Goal: Task Accomplishment & Management: Manage account settings

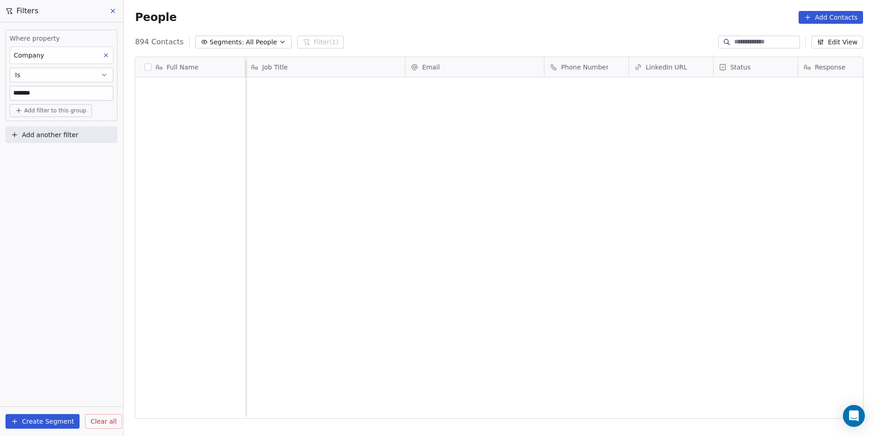
scroll to position [377, 744]
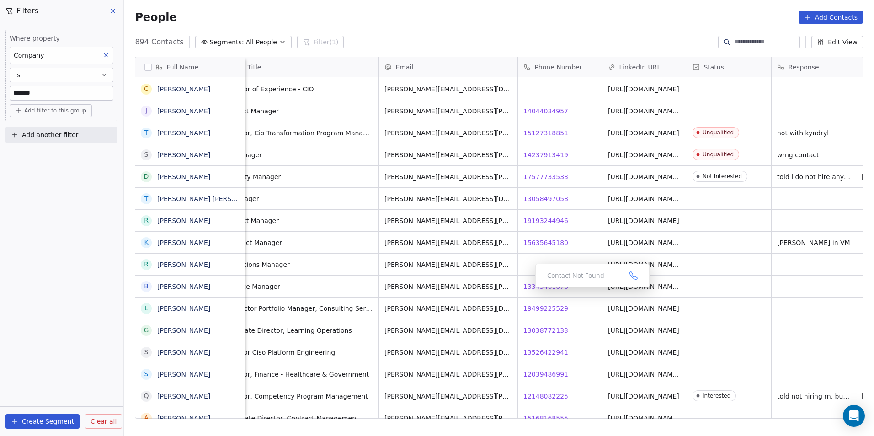
click at [542, 282] on div "Contact Not Found" at bounding box center [592, 276] width 114 height 24
click at [534, 285] on span "13345461076" at bounding box center [546, 286] width 45 height 9
click at [559, 315] on html "DS Technologies Inc Contacts People Marketing Workflows Campaigns Sales Pipelin…" at bounding box center [437, 218] width 874 height 436
click at [540, 309] on span "19499225529" at bounding box center [546, 308] width 45 height 9
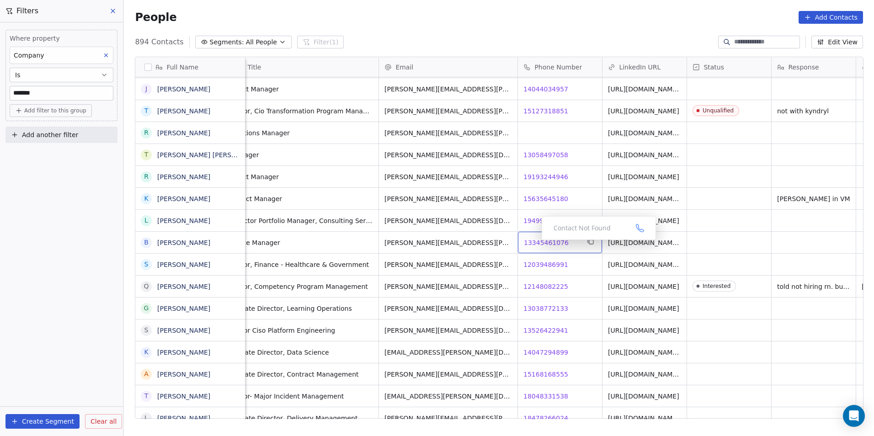
click at [534, 242] on span "13345461076" at bounding box center [546, 242] width 45 height 9
click at [542, 265] on span "12039486991" at bounding box center [546, 264] width 45 height 9
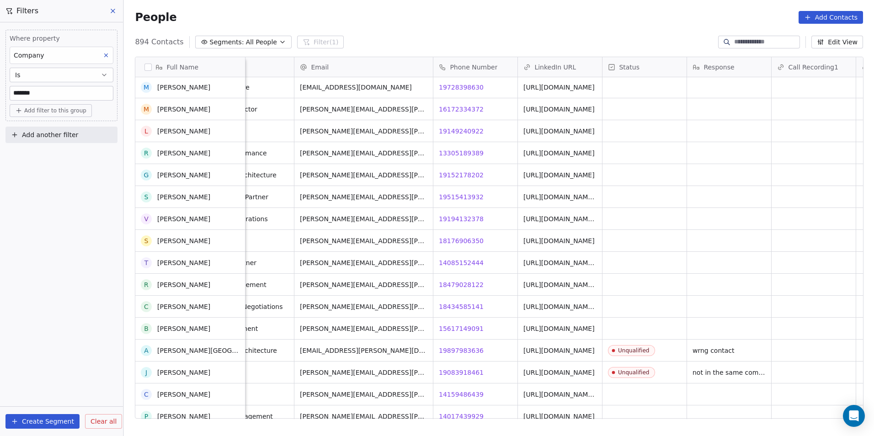
scroll to position [9068, 0]
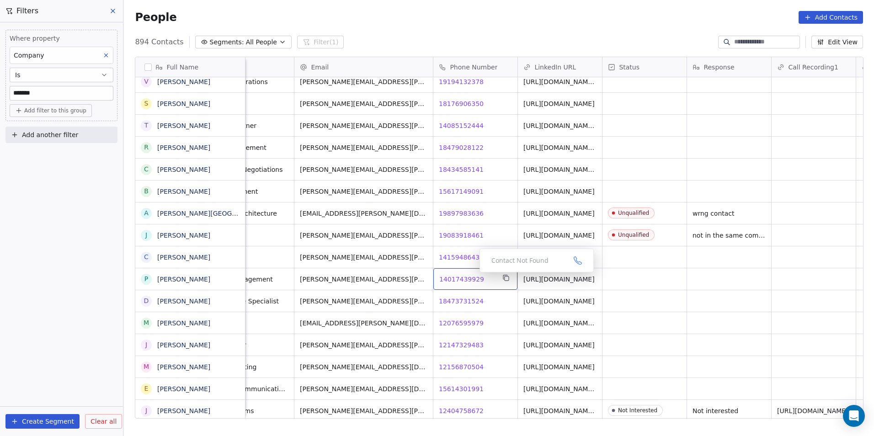
click at [474, 271] on div "14017439929 14017439929" at bounding box center [475, 278] width 84 height 21
click at [474, 280] on span "14017439929" at bounding box center [461, 279] width 45 height 9
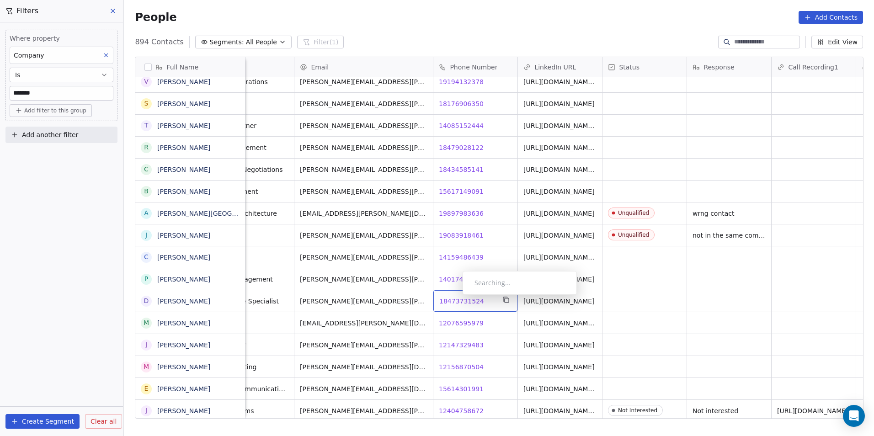
click at [455, 297] on span "18473731524" at bounding box center [461, 301] width 45 height 9
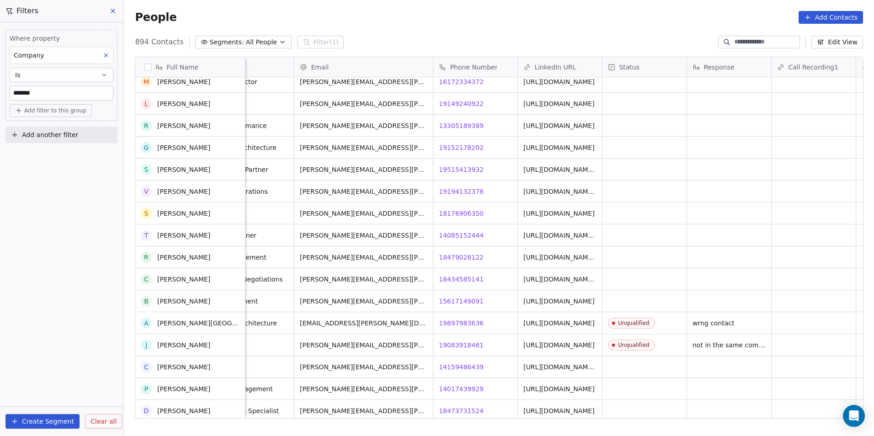
scroll to position [9114, 0]
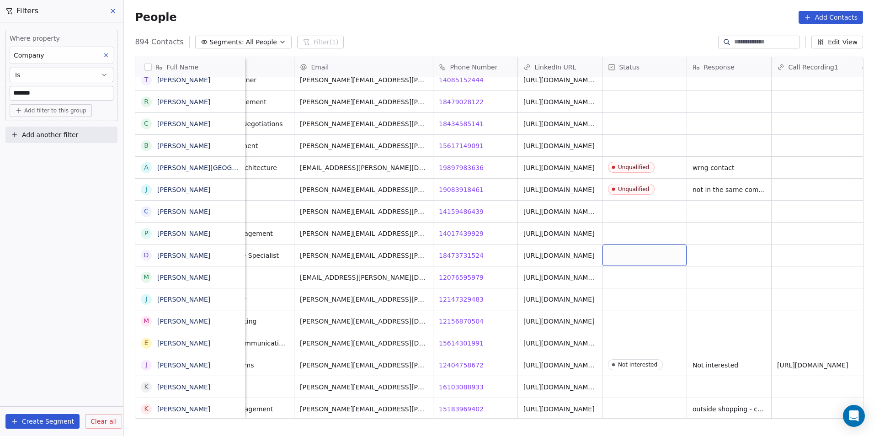
click at [632, 254] on div "grid" at bounding box center [644, 255] width 84 height 21
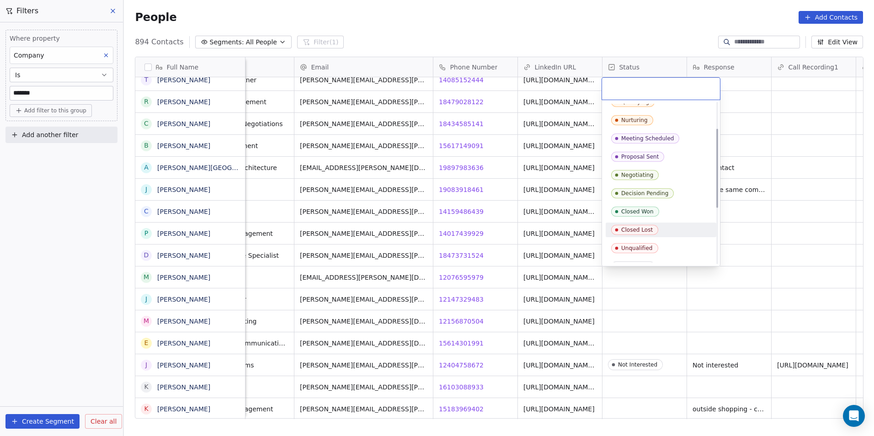
scroll to position [137, 0]
click at [639, 191] on div "Not Interested" at bounding box center [641, 193] width 40 height 6
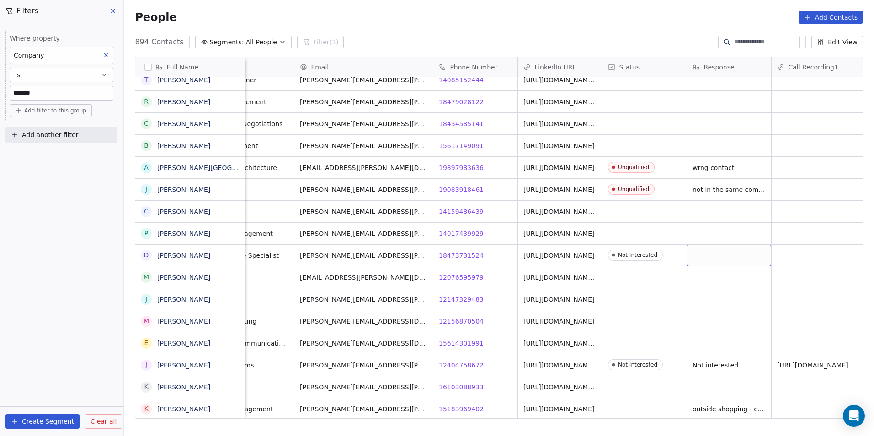
click at [718, 246] on div "grid" at bounding box center [729, 255] width 84 height 21
type textarea "**********"
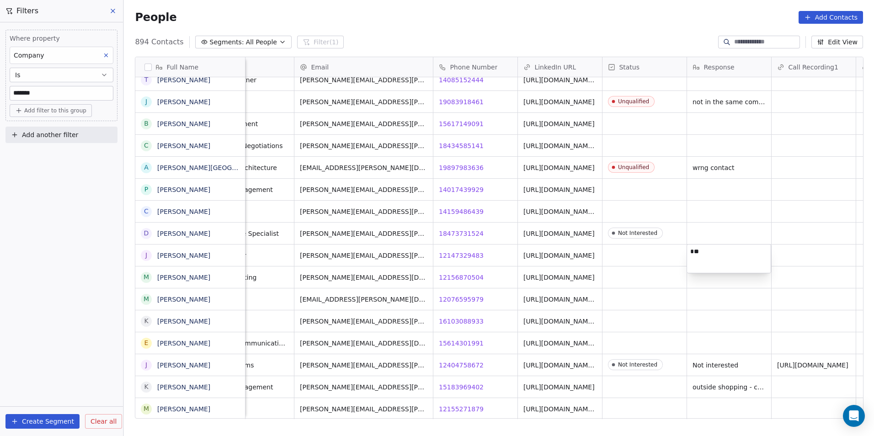
type textarea "*"
click at [713, 236] on html "DS Technologies Inc Contacts People Marketing Workflows Campaigns Sales Pipelin…" at bounding box center [437, 218] width 874 height 436
click at [713, 236] on div "grid" at bounding box center [729, 233] width 84 height 21
click at [755, 235] on textarea "**********" at bounding box center [728, 237] width 83 height 28
click at [763, 227] on textarea "**********" at bounding box center [728, 237] width 83 height 28
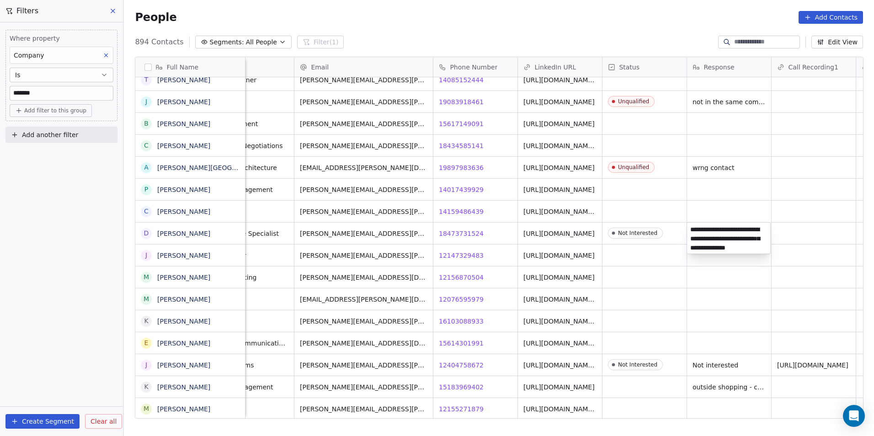
type textarea "**********"
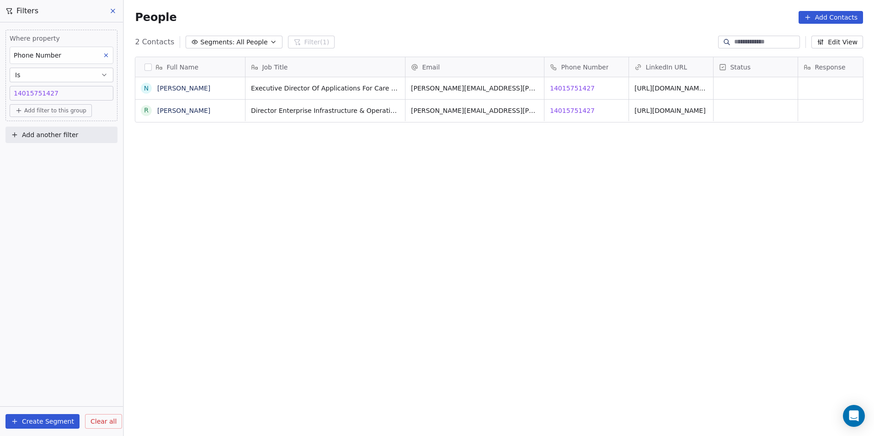
scroll to position [377, 744]
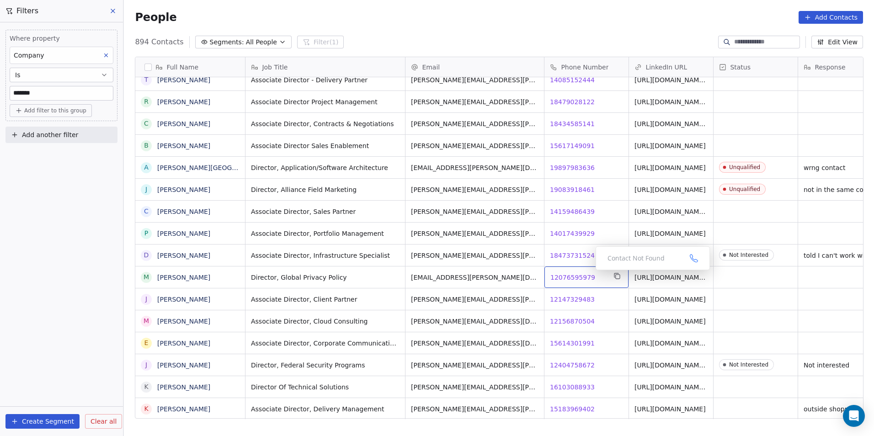
click at [563, 282] on span "12076595979" at bounding box center [572, 277] width 45 height 9
click at [562, 276] on span "12076595979" at bounding box center [572, 277] width 45 height 9
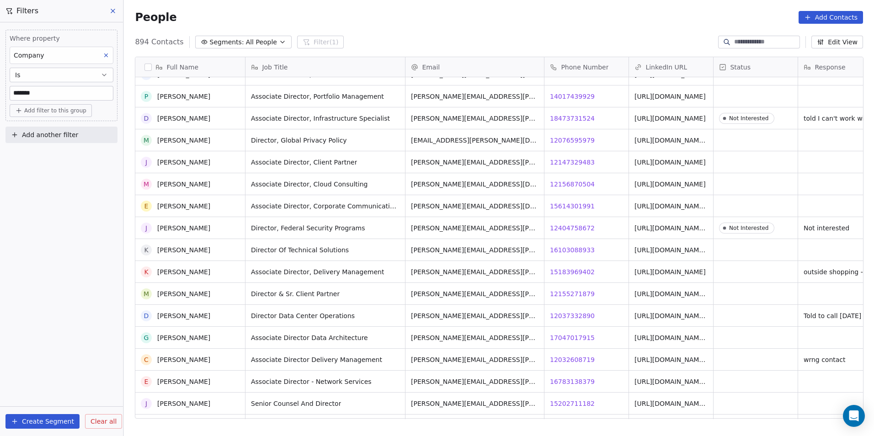
scroll to position [9297, 0]
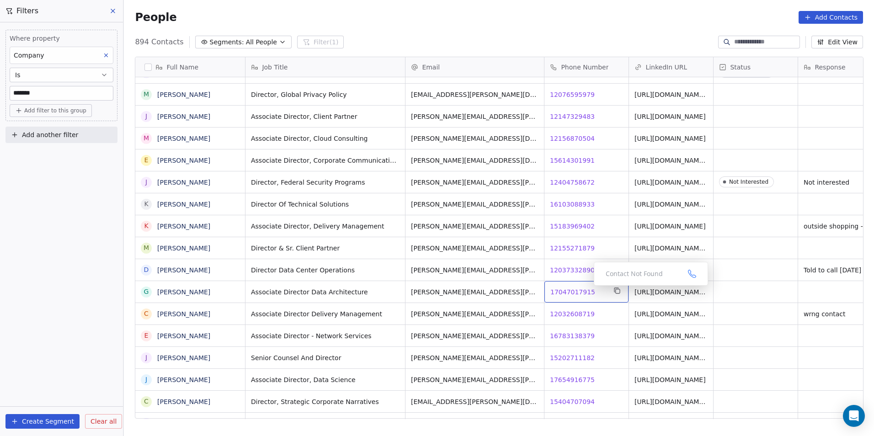
click at [563, 293] on span "17047017915" at bounding box center [572, 292] width 45 height 9
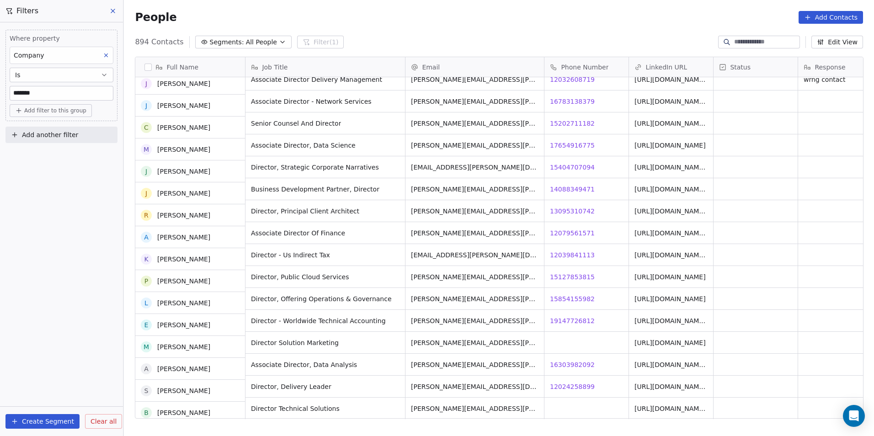
scroll to position [9571, 0]
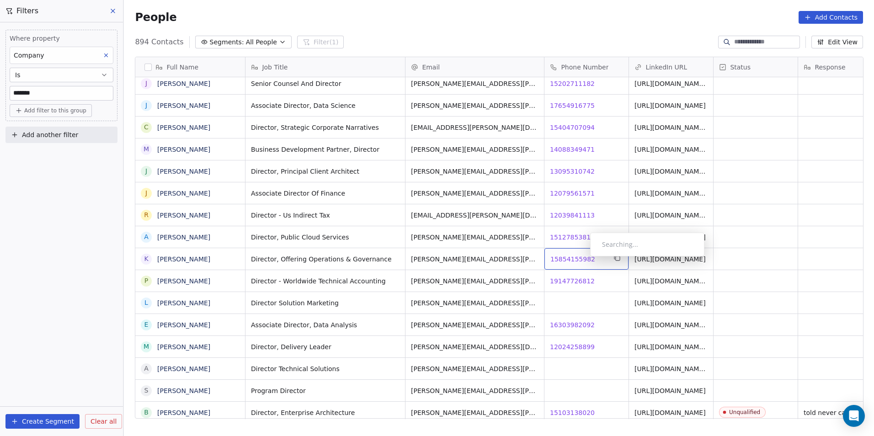
click at [583, 259] on span "15854155982" at bounding box center [572, 259] width 45 height 9
click at [623, 285] on html "DS Technologies Inc Contacts People Marketing Workflows Campaigns Sales Pipelin…" at bounding box center [437, 218] width 874 height 436
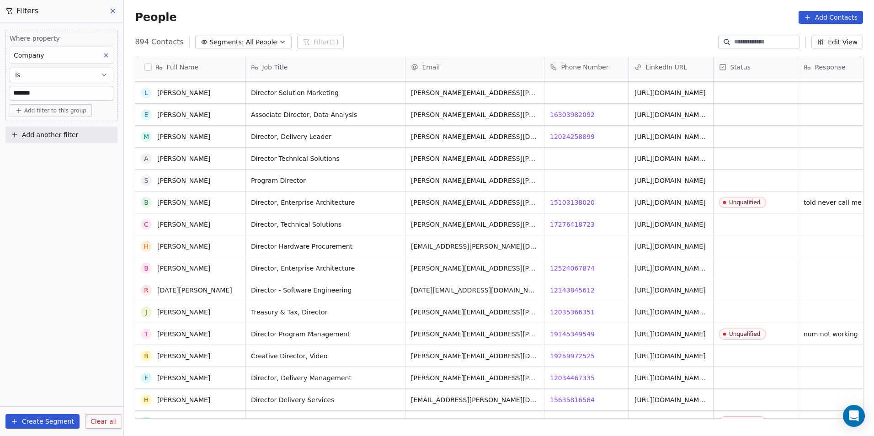
scroll to position [10074, 0]
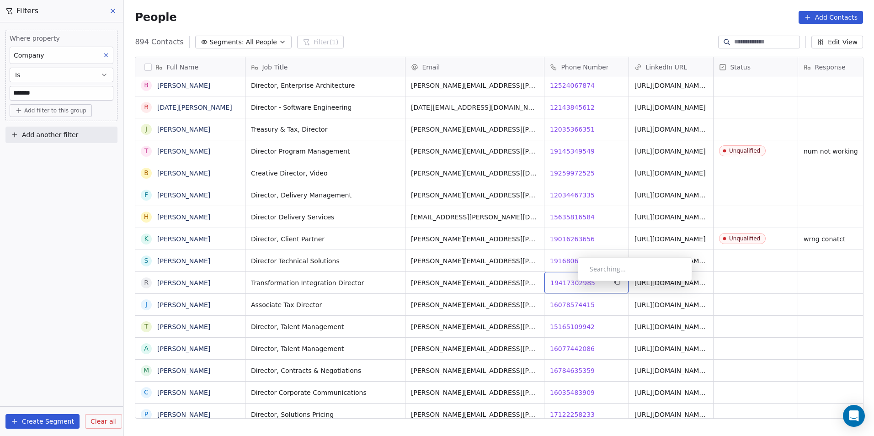
click at [570, 282] on span "19417302985" at bounding box center [572, 282] width 45 height 9
click at [574, 259] on span "19168064738" at bounding box center [572, 260] width 45 height 9
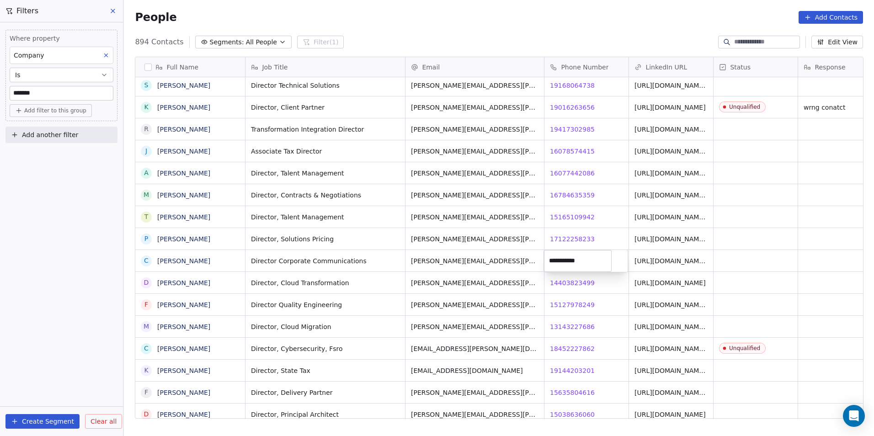
click at [587, 282] on html "DS Technologies Inc Contacts People Marketing Workflows Campaigns Sales Pipelin…" at bounding box center [437, 218] width 874 height 436
click at [570, 327] on span "13143227686" at bounding box center [572, 326] width 45 height 9
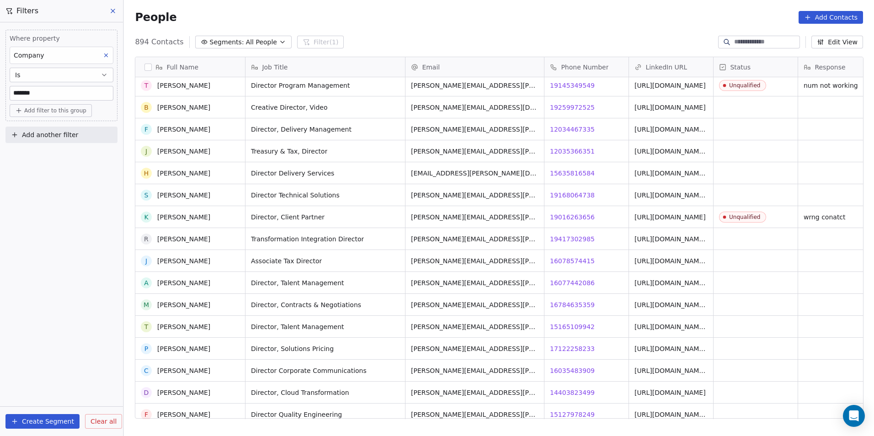
scroll to position [10165, 0]
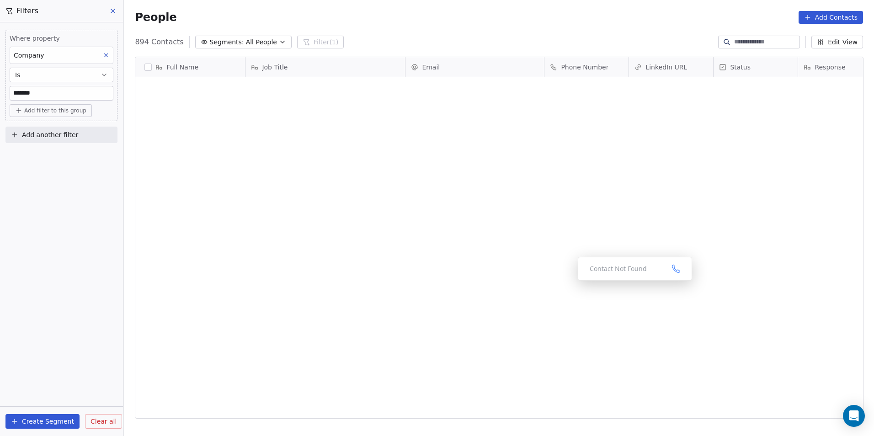
drag, startPoint x: 0, startPoint y: 0, endPoint x: 569, endPoint y: 281, distance: 634.1
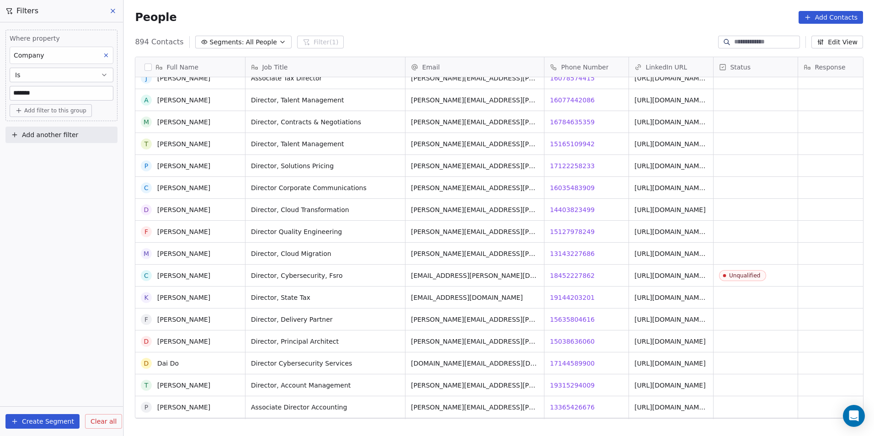
scroll to position [10257, 0]
click at [575, 293] on span "19144203201" at bounding box center [572, 297] width 45 height 9
click at [557, 318] on span "15635804616" at bounding box center [572, 319] width 45 height 9
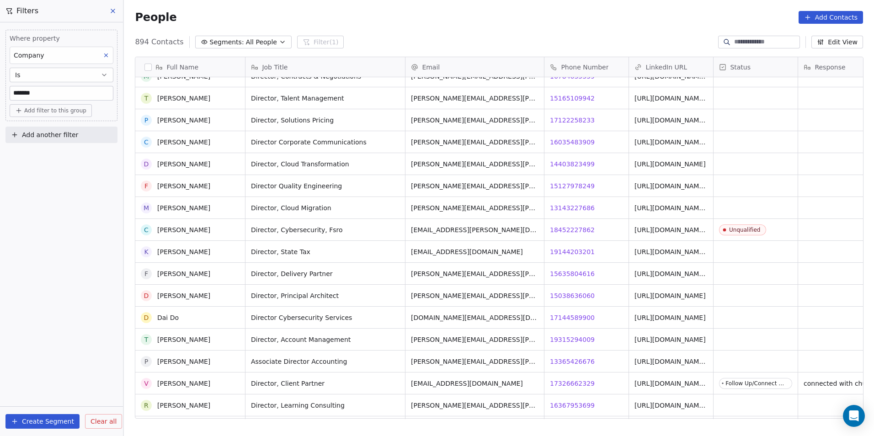
scroll to position [10394, 0]
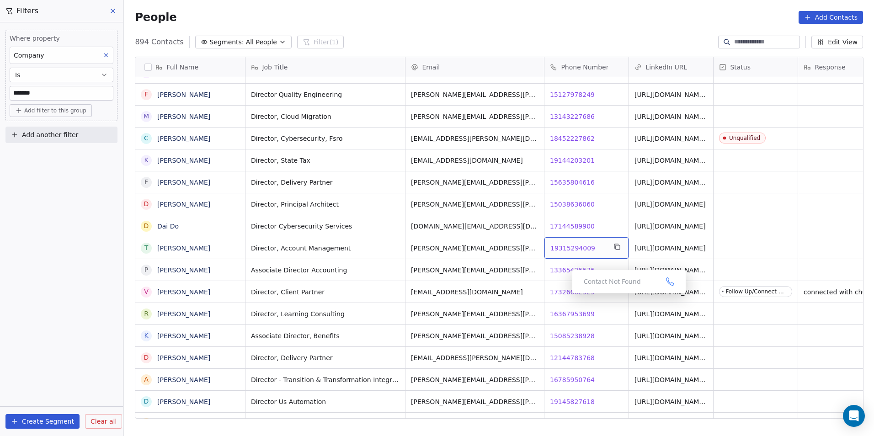
click at [582, 245] on span "19315294009" at bounding box center [572, 248] width 45 height 9
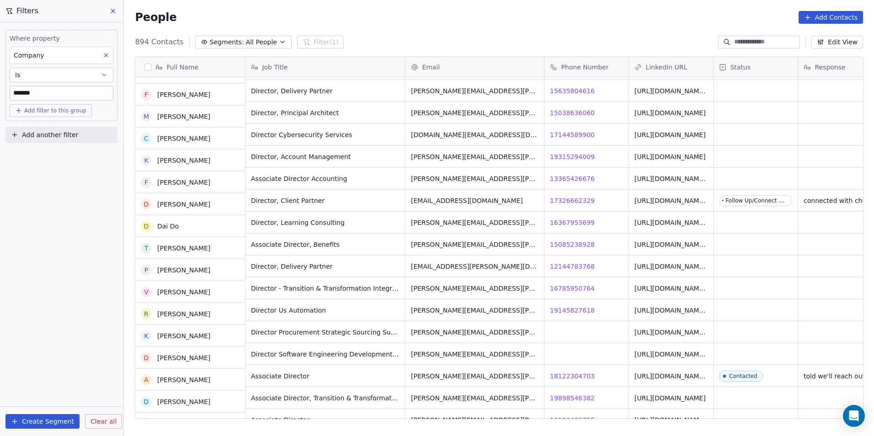
scroll to position [10485, 0]
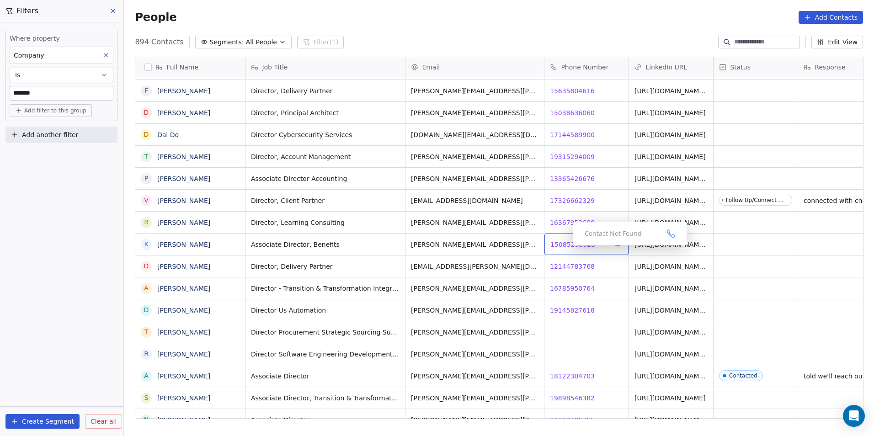
click at [569, 245] on span "15085238928" at bounding box center [572, 244] width 45 height 9
click at [579, 265] on span "12144783768" at bounding box center [572, 266] width 45 height 9
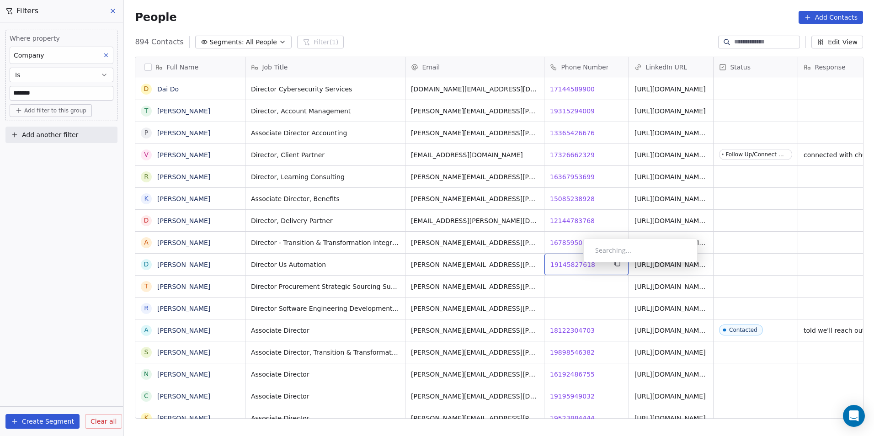
click at [576, 265] on span "19145827618" at bounding box center [572, 264] width 45 height 9
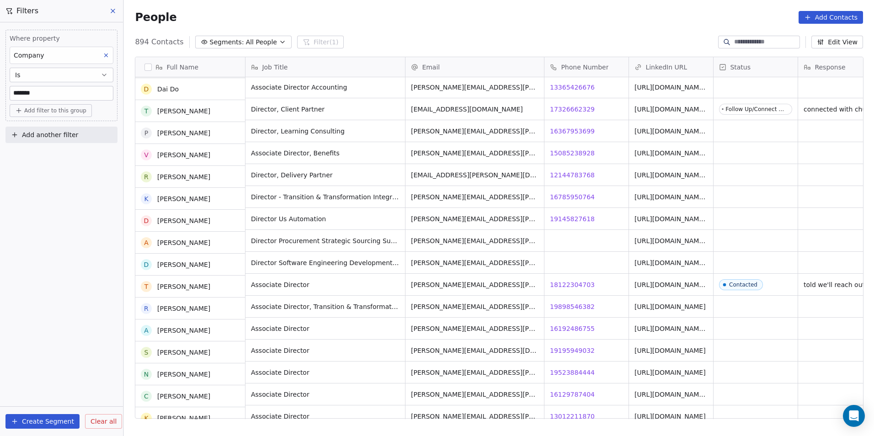
scroll to position [10577, 0]
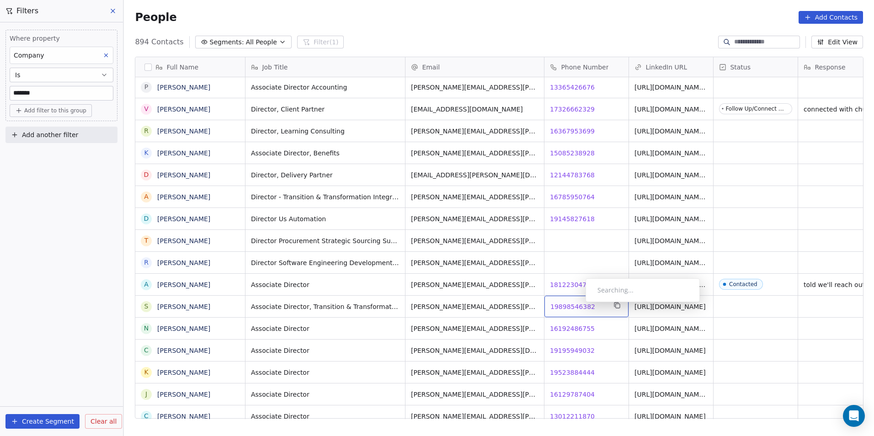
click at [578, 304] on span "19898546382" at bounding box center [572, 306] width 45 height 9
click at [597, 328] on html "DS Technologies Inc Contacts People Marketing Workflows Campaigns Sales Pipelin…" at bounding box center [437, 218] width 874 height 436
click at [579, 327] on span "16192486755" at bounding box center [572, 328] width 45 height 9
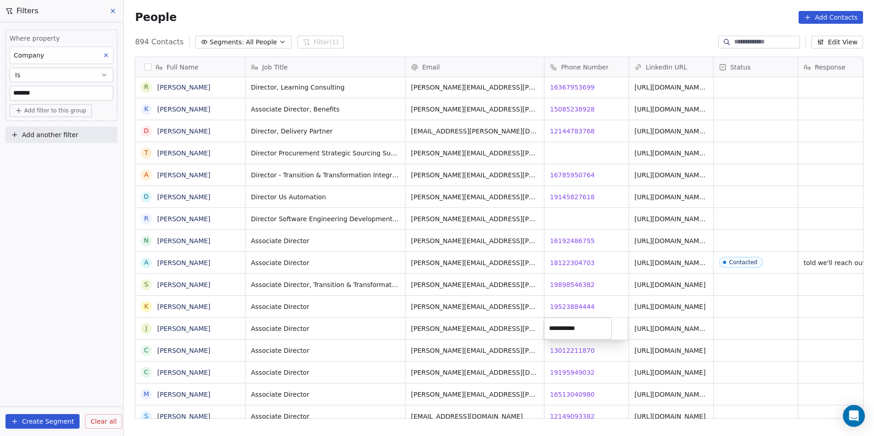
click at [603, 343] on html "DS Technologies Inc Contacts People Marketing Workflows Campaigns Sales Pipelin…" at bounding box center [437, 218] width 874 height 436
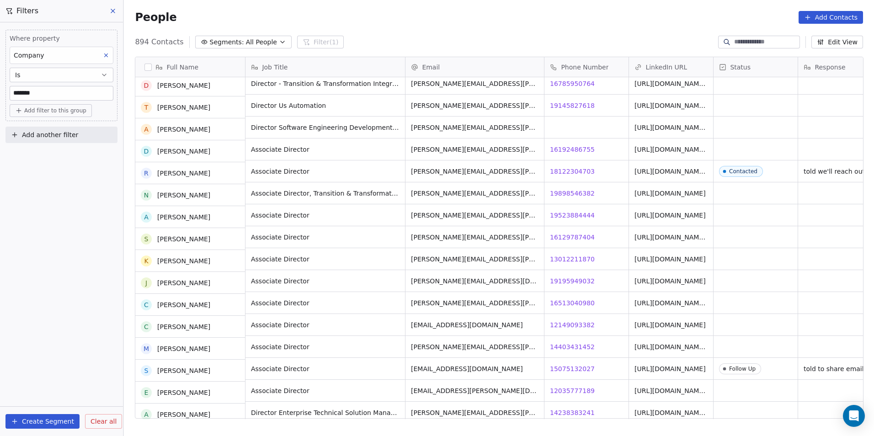
scroll to position [10668, 0]
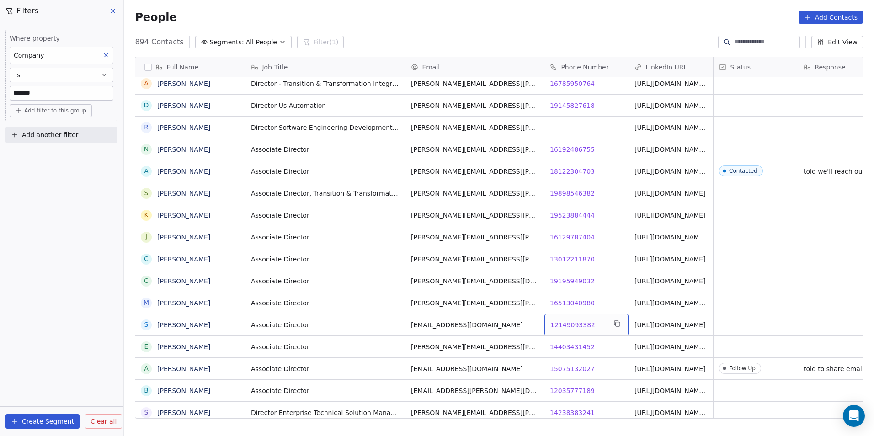
click at [569, 321] on span "12149093382" at bounding box center [572, 324] width 45 height 9
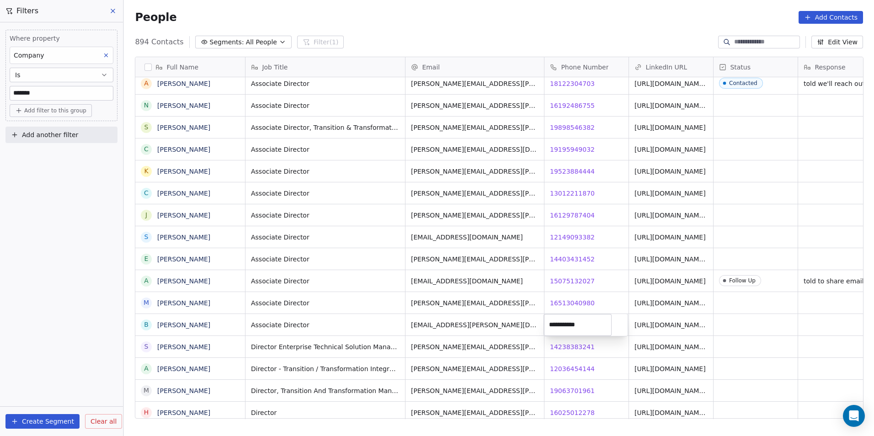
click at [825, 284] on html "DS Technologies Inc Contacts People Marketing Workflows Campaigns Sales Pipelin…" at bounding box center [437, 218] width 874 height 436
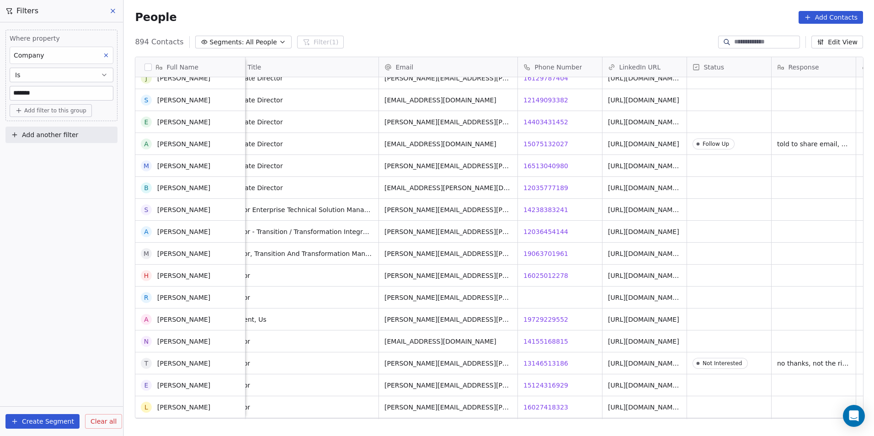
scroll to position [10760, 0]
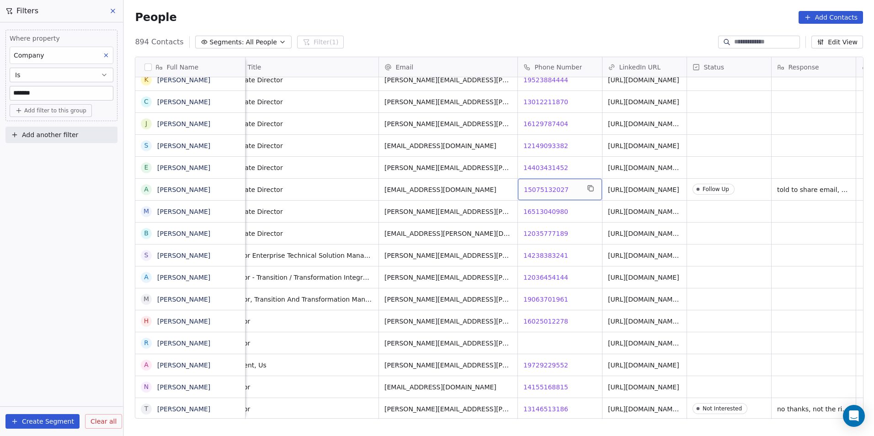
click at [550, 186] on span "15075132027" at bounding box center [546, 189] width 45 height 9
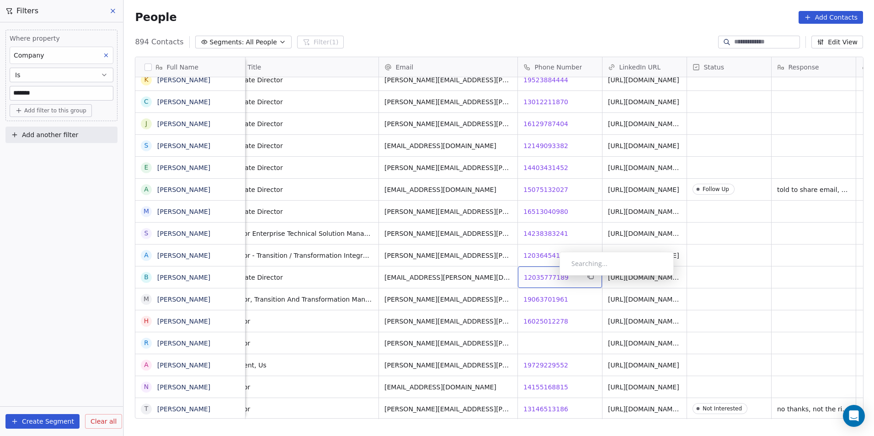
click at [552, 278] on span "12035777189" at bounding box center [546, 277] width 45 height 9
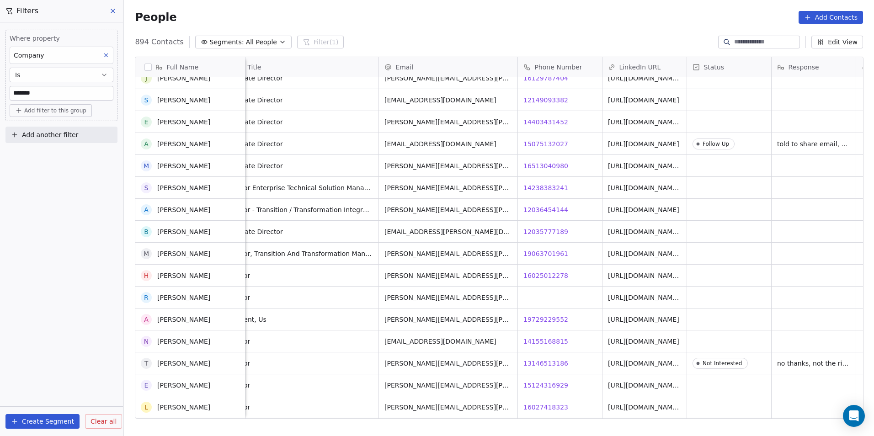
scroll to position [10851, 0]
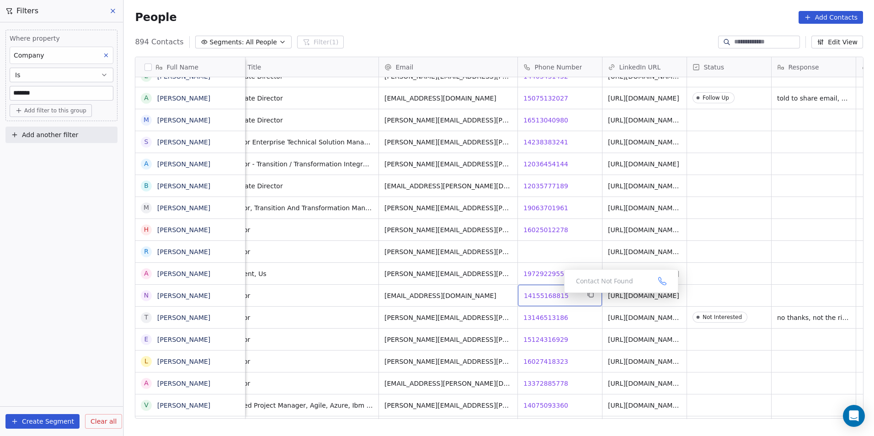
click at [556, 295] on span "14155168815" at bounding box center [546, 295] width 45 height 9
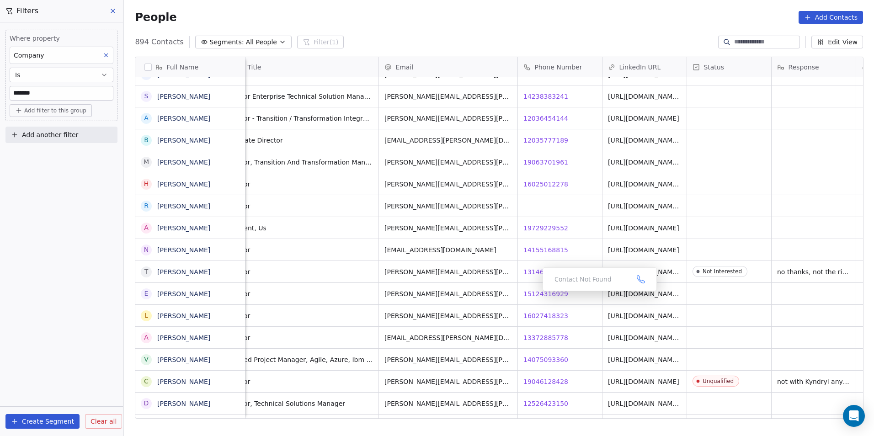
click at [549, 289] on div "Contact Not Found" at bounding box center [600, 279] width 114 height 24
click at [553, 291] on span "15124316929" at bounding box center [546, 293] width 45 height 9
click at [552, 317] on span "16027418323" at bounding box center [546, 315] width 45 height 9
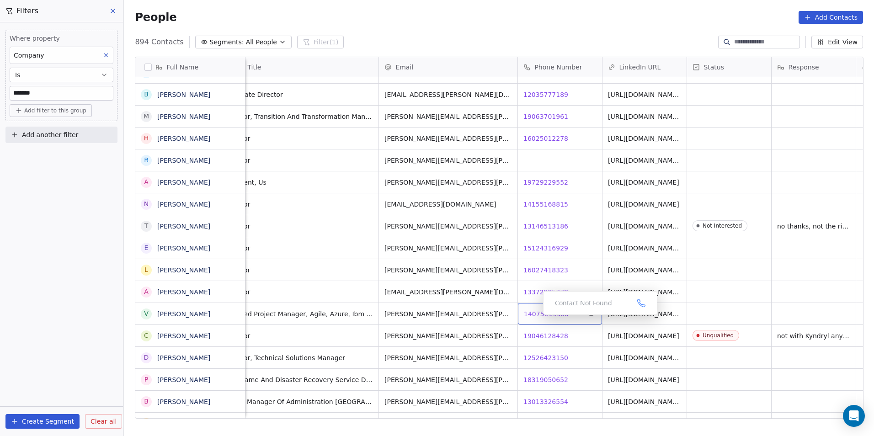
click at [568, 313] on div "Contact Not Found" at bounding box center [600, 303] width 114 height 24
click at [551, 313] on div "Contact Not Found" at bounding box center [600, 303] width 114 height 24
click at [538, 314] on span "14075093360" at bounding box center [546, 313] width 45 height 9
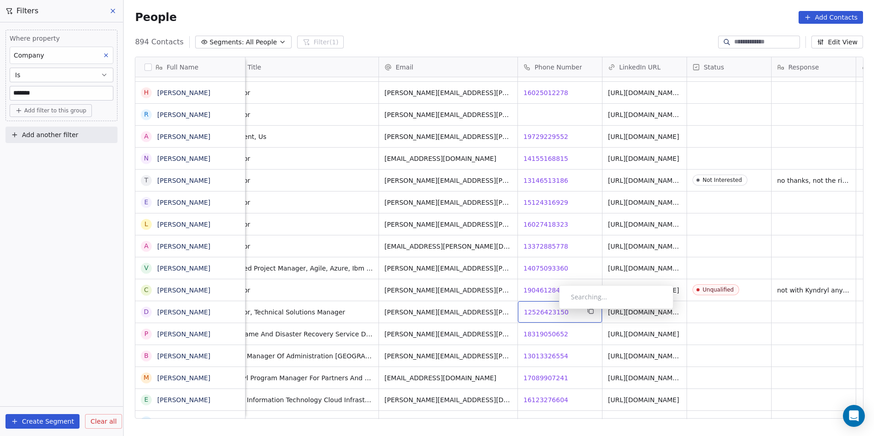
click at [552, 311] on span "12526423150" at bounding box center [546, 312] width 45 height 9
click at [746, 309] on html "DS Technologies Inc Contacts People Marketing Workflows Campaigns Sales Pipelin…" at bounding box center [437, 218] width 874 height 436
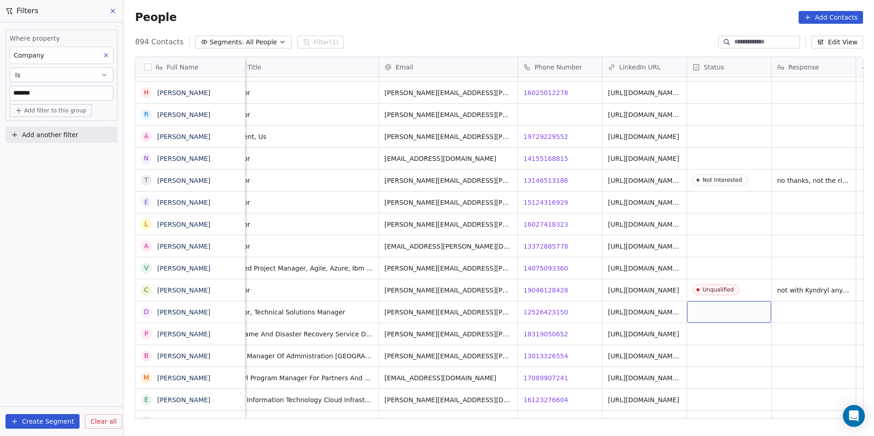
click at [746, 309] on div "grid" at bounding box center [729, 311] width 84 height 21
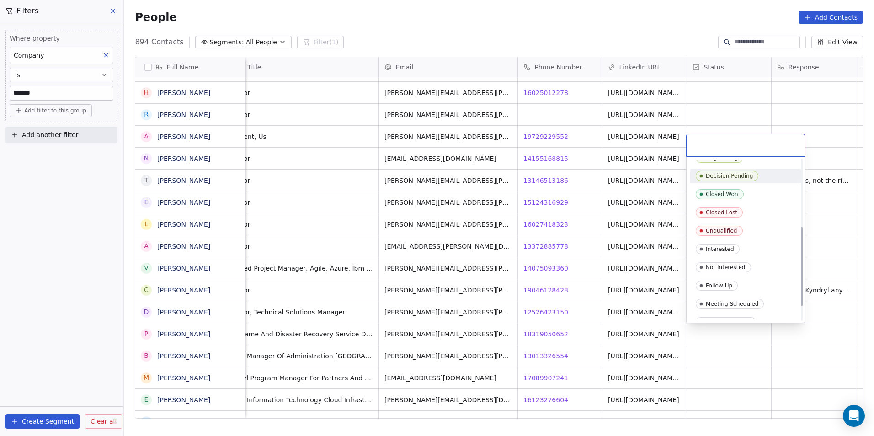
scroll to position [137, 0]
click at [735, 218] on span "Unqualified" at bounding box center [719, 213] width 47 height 10
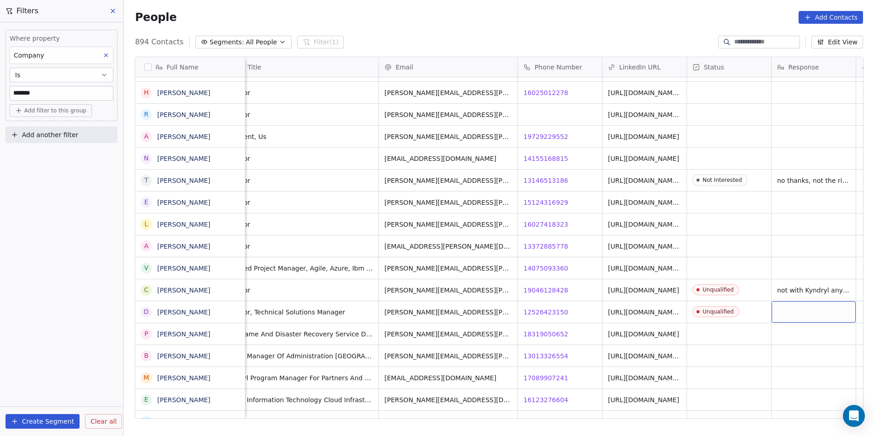
click at [789, 304] on div "grid" at bounding box center [814, 311] width 84 height 21
type textarea "********"
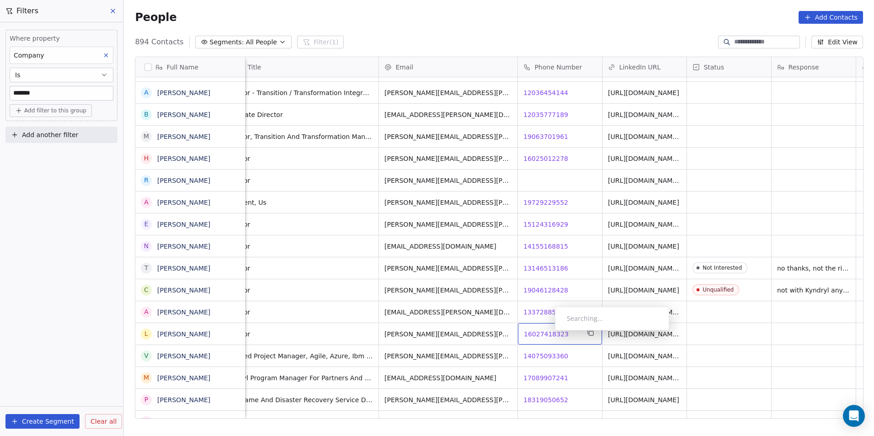
click at [548, 333] on span "16027418323" at bounding box center [546, 334] width 45 height 9
click at [581, 314] on html "DS Technologies Inc Contacts People Marketing Workflows Campaigns Sales Pipelin…" at bounding box center [437, 218] width 874 height 436
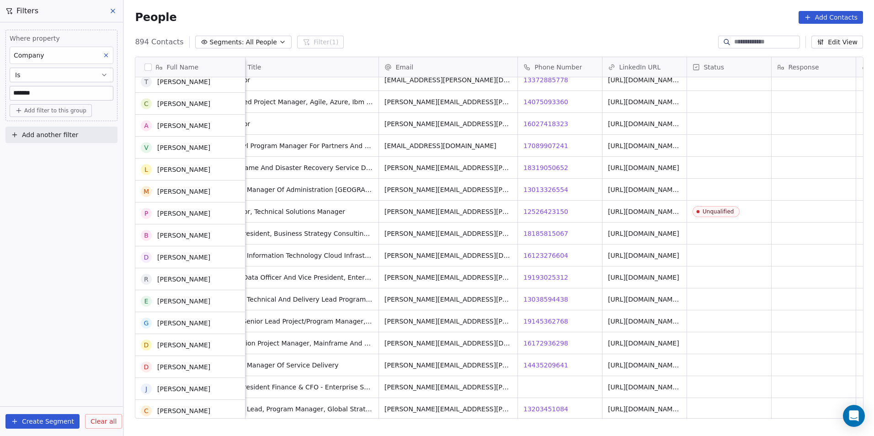
scroll to position [11308, 0]
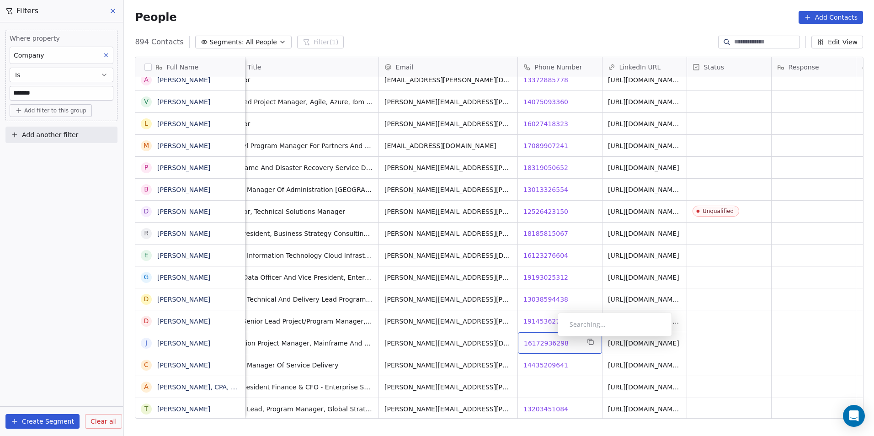
click at [550, 339] on span "16172936298" at bounding box center [546, 343] width 45 height 9
click at [562, 359] on html "DS Technologies Inc Contacts People Marketing Workflows Campaigns Sales Pipelin…" at bounding box center [437, 218] width 874 height 436
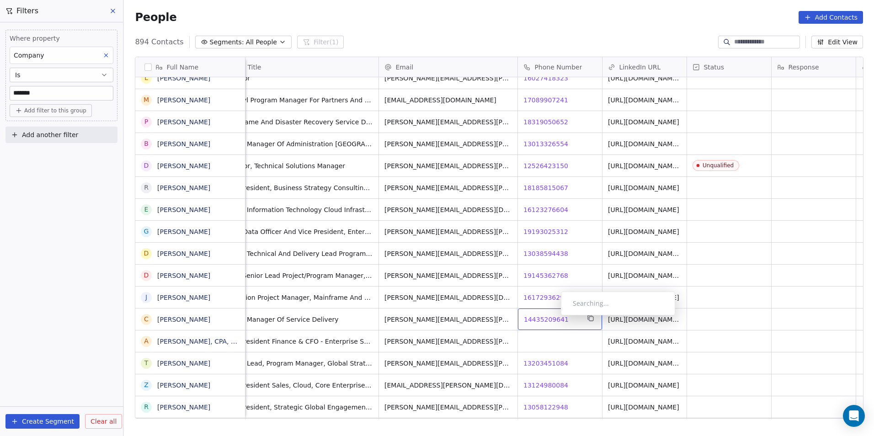
click at [549, 318] on span "14435209641" at bounding box center [546, 319] width 45 height 9
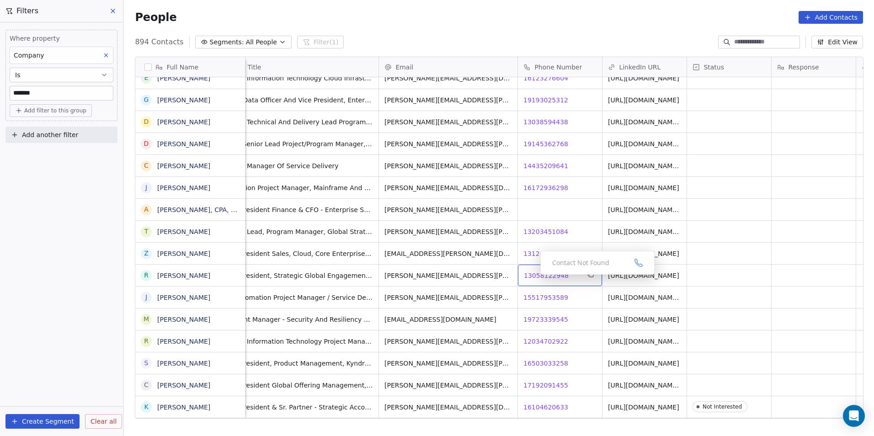
click at [533, 277] on span "13058122948" at bounding box center [546, 275] width 45 height 9
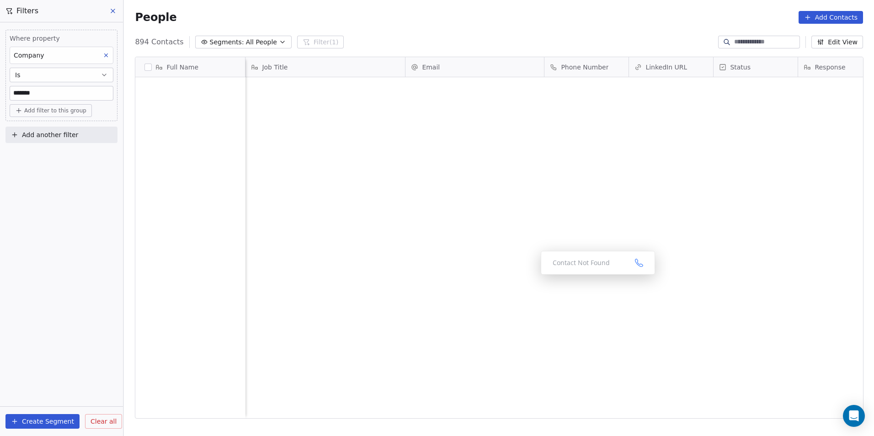
scroll to position [377, 744]
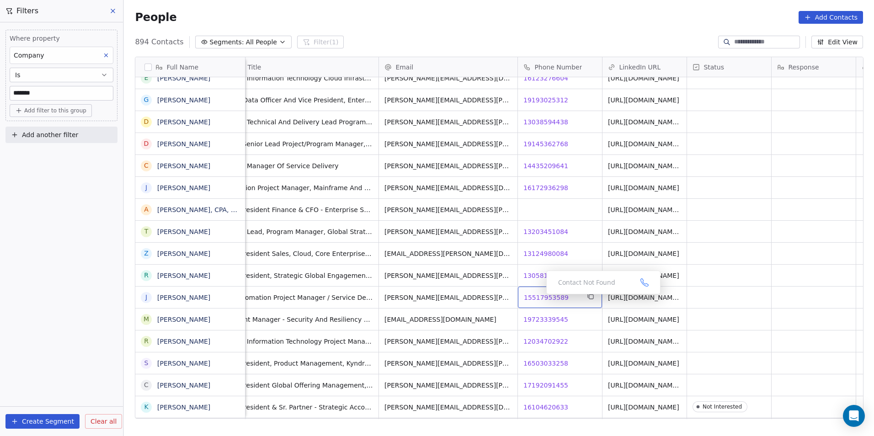
click at [539, 297] on span "15517953589" at bounding box center [546, 297] width 45 height 9
click at [699, 299] on div "grid" at bounding box center [729, 297] width 84 height 21
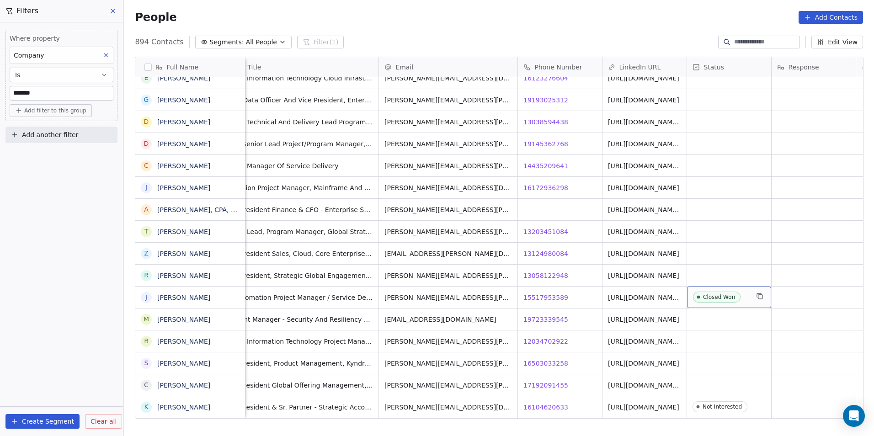
click at [753, 295] on div "Closed Won" at bounding box center [729, 297] width 84 height 21
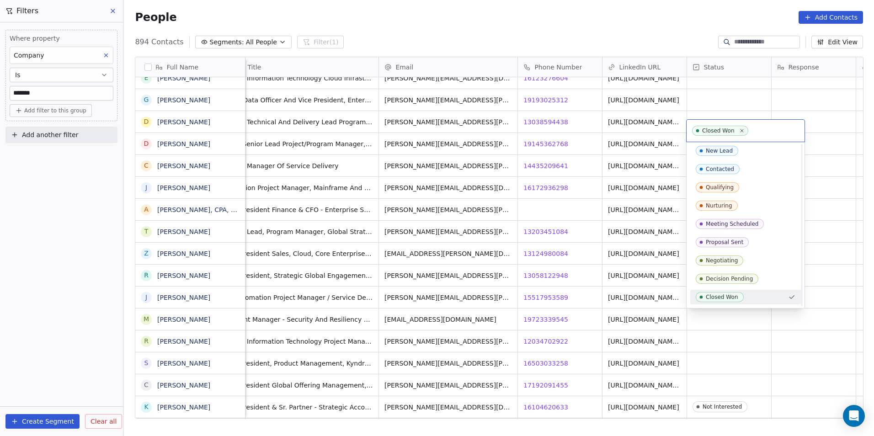
scroll to position [48, 0]
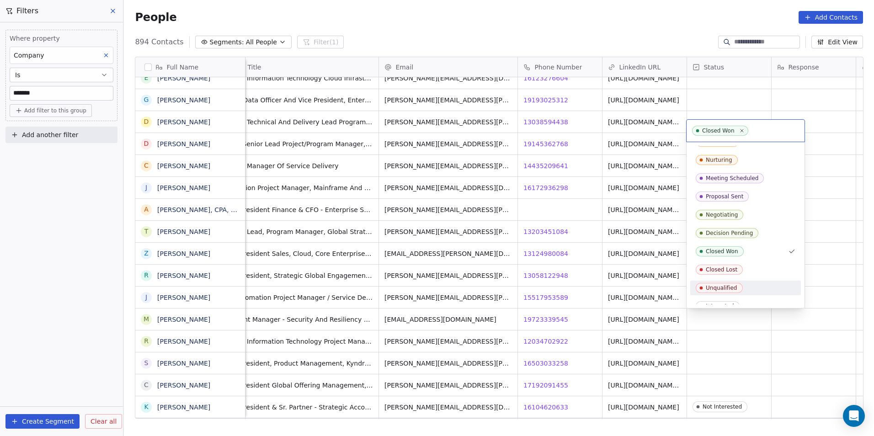
click at [724, 284] on span "Unqualified" at bounding box center [719, 288] width 47 height 10
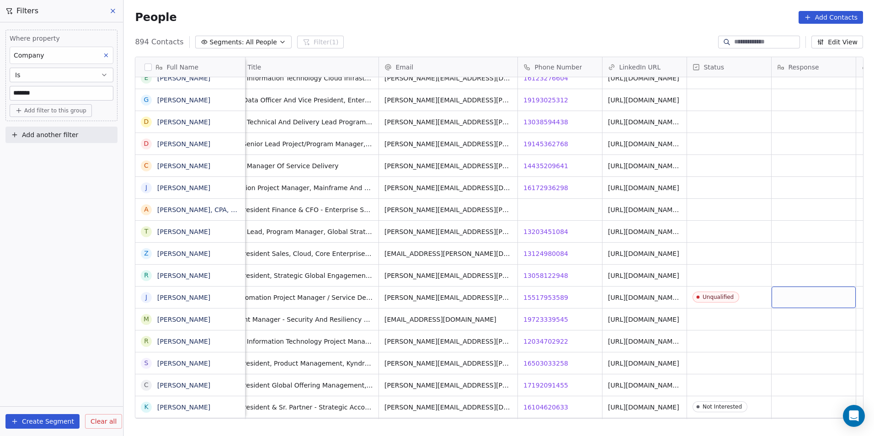
click at [805, 300] on div "grid" at bounding box center [814, 297] width 84 height 21
type textarea "********"
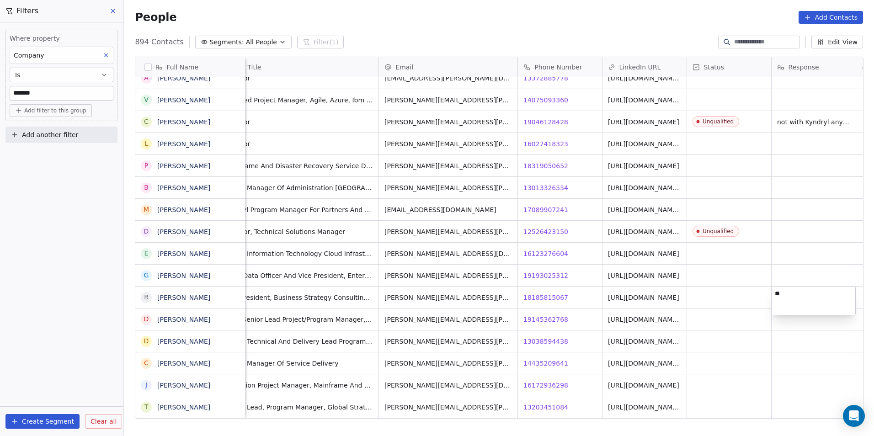
type textarea "*"
click at [815, 239] on html "DS Technologies Inc Contacts People Marketing Workflows Campaigns Sales Pipelin…" at bounding box center [437, 218] width 874 height 436
click at [815, 239] on div "grid" at bounding box center [814, 231] width 84 height 21
click at [822, 224] on div "grid" at bounding box center [814, 231] width 84 height 21
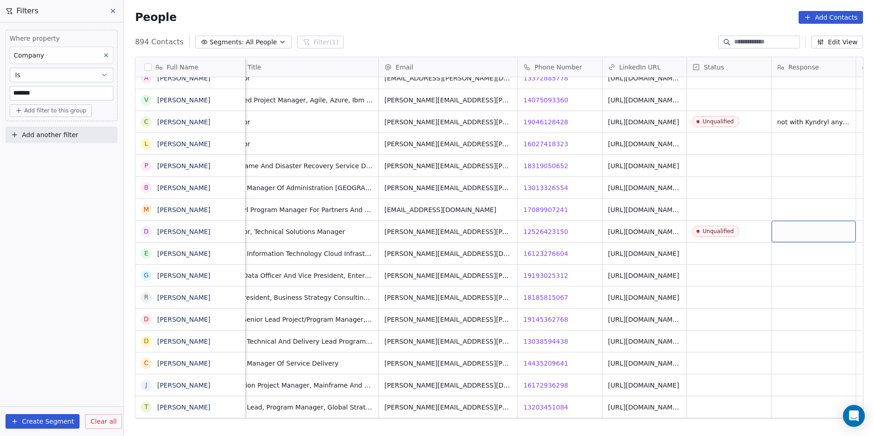
click at [822, 224] on div "grid" at bounding box center [814, 231] width 84 height 21
click at [841, 130] on html "DS Technologies Inc Contacts People Marketing Workflows Campaigns Sales Pipelin…" at bounding box center [437, 218] width 874 height 436
click at [794, 229] on div "grid" at bounding box center [814, 231] width 84 height 21
type textarea "**********"
click at [787, 276] on html "DS Technologies Inc Contacts People Marketing Workflows Campaigns Sales Pipelin…" at bounding box center [437, 218] width 874 height 436
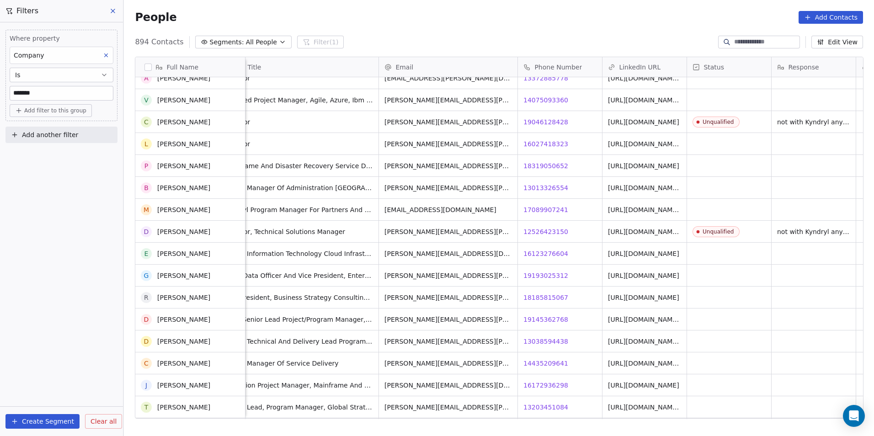
scroll to position [11445, 0]
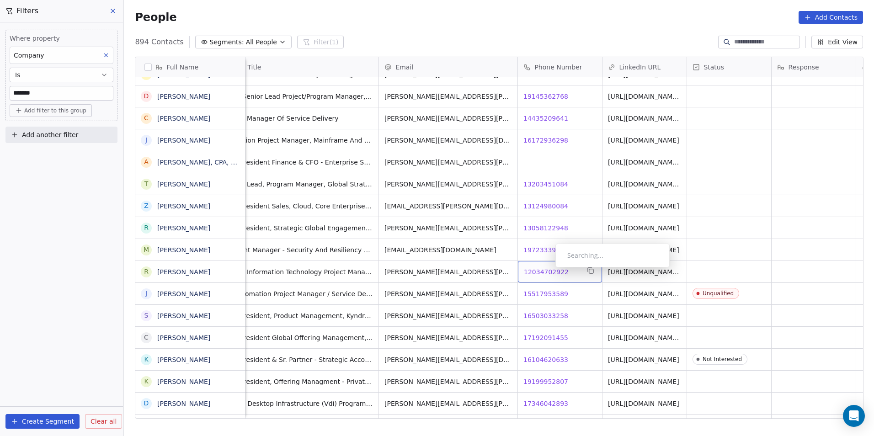
click at [548, 270] on span "12034702922" at bounding box center [546, 271] width 45 height 9
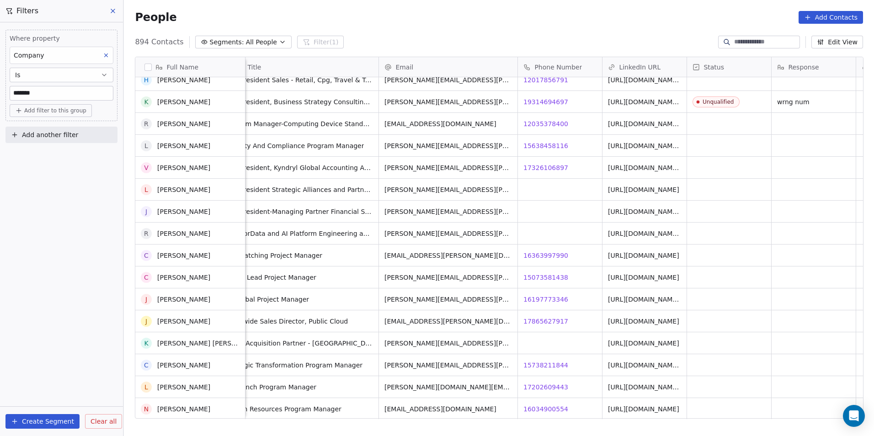
scroll to position [11948, 0]
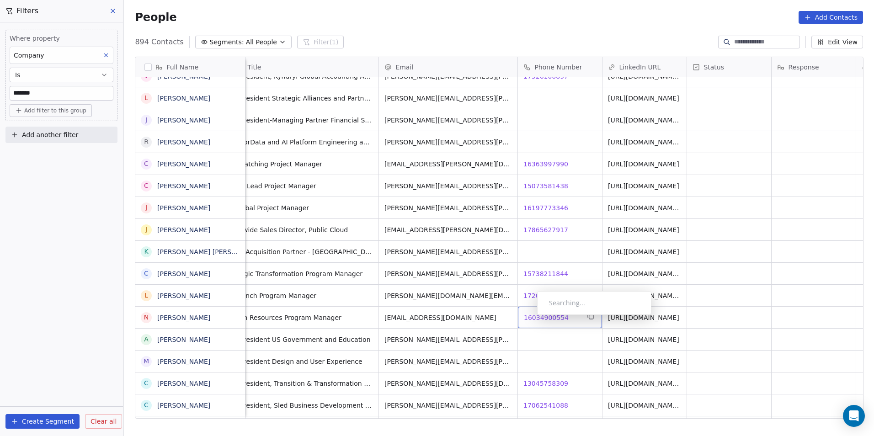
click at [530, 317] on span "16034900554" at bounding box center [546, 317] width 45 height 9
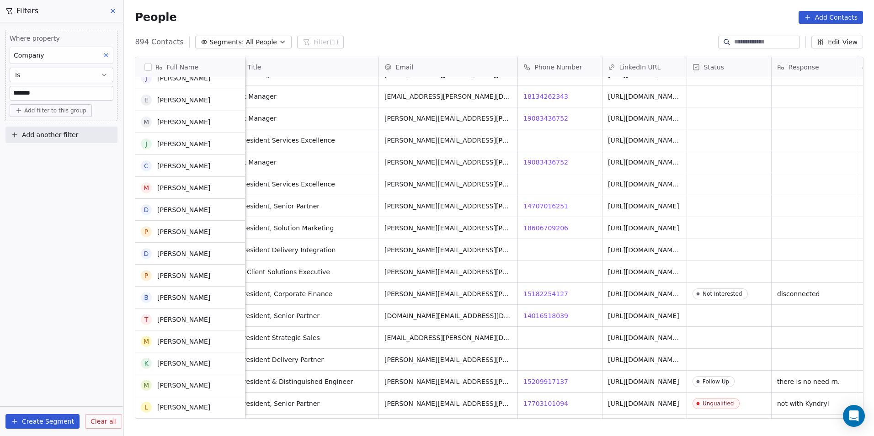
scroll to position [13090, 0]
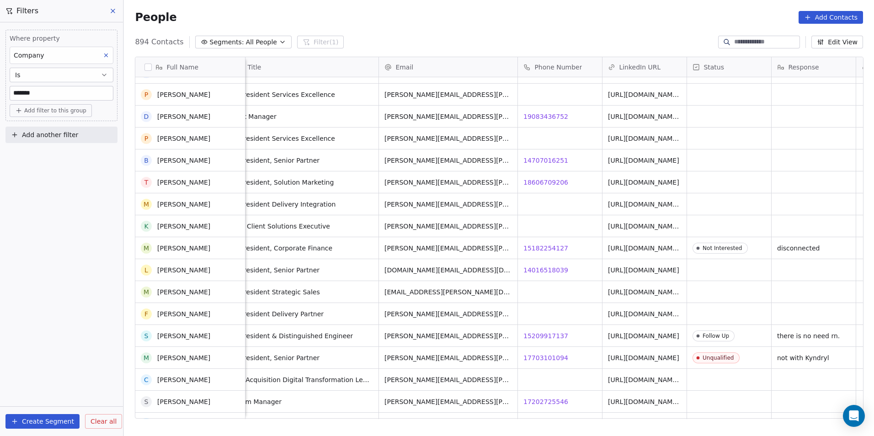
scroll to position [13091, 0]
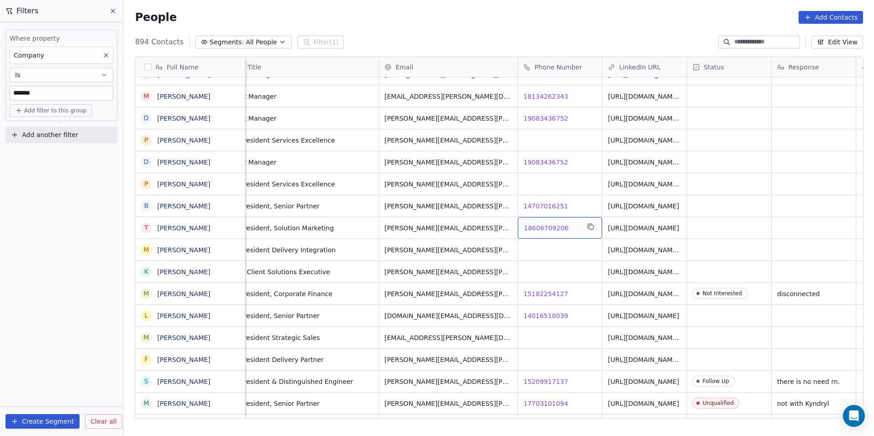
click at [552, 230] on span "18606709206" at bounding box center [546, 228] width 45 height 9
click at [570, 334] on html "DS Technologies Inc Contacts People Marketing Workflows Campaigns Sales Pipelin…" at bounding box center [437, 218] width 874 height 436
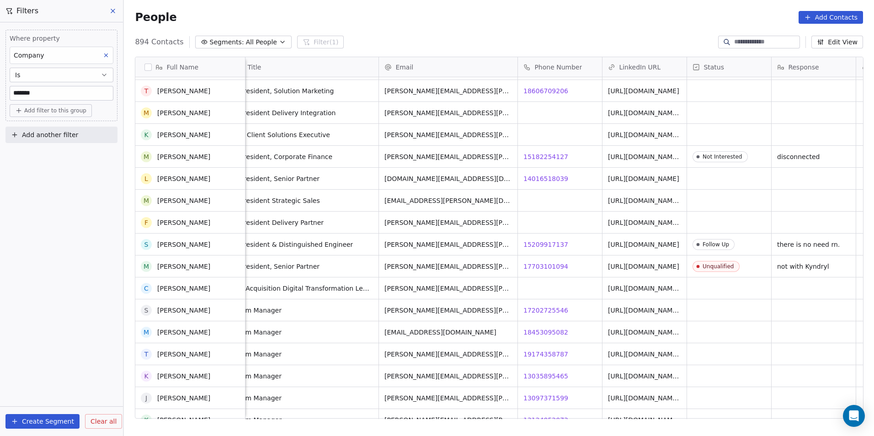
scroll to position [13319, 0]
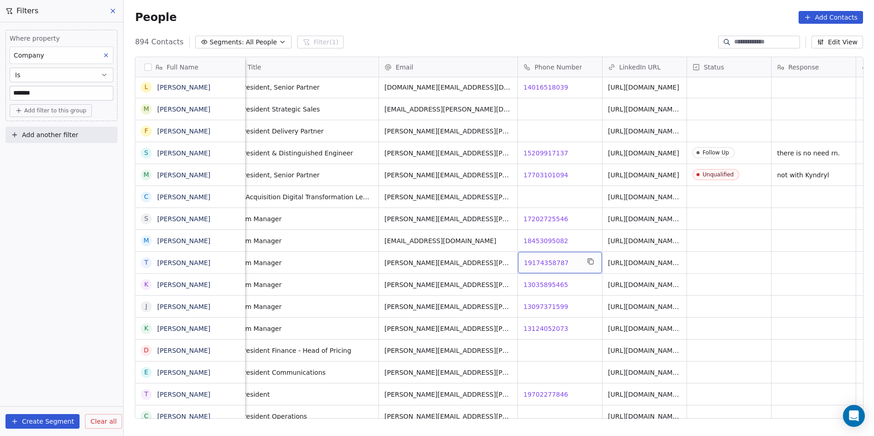
click at [554, 261] on span "19174358787" at bounding box center [546, 262] width 45 height 9
click at [533, 284] on html "DS Technologies Inc Contacts People Marketing Workflows Campaigns Sales Pipelin…" at bounding box center [437, 218] width 874 height 436
click at [534, 285] on span "13035895465" at bounding box center [546, 284] width 45 height 9
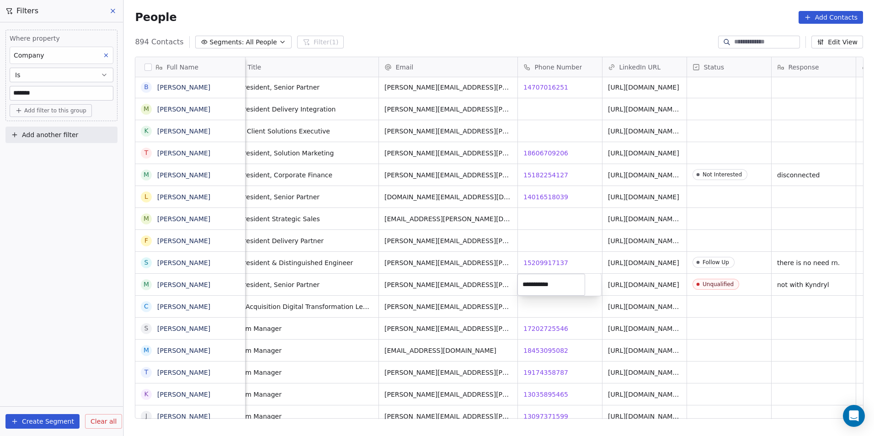
click at [569, 328] on html "DS Technologies Inc Contacts People Marketing Workflows Campaigns Sales Pipelin…" at bounding box center [437, 218] width 874 height 436
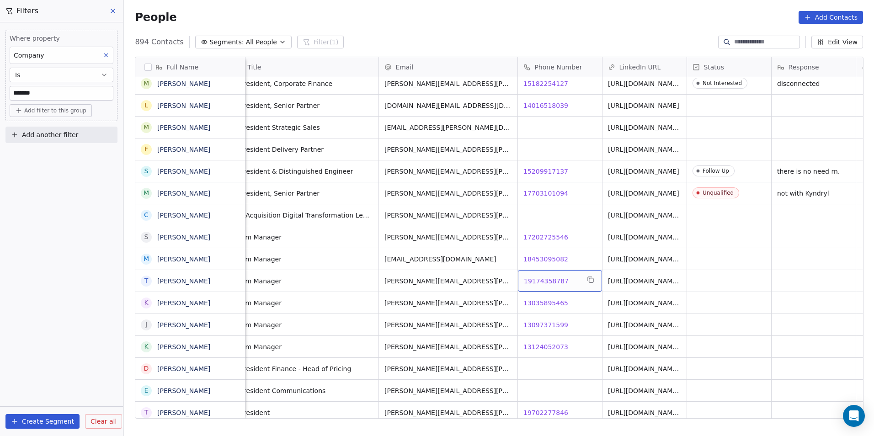
click at [545, 280] on span "19174358787" at bounding box center [546, 281] width 45 height 9
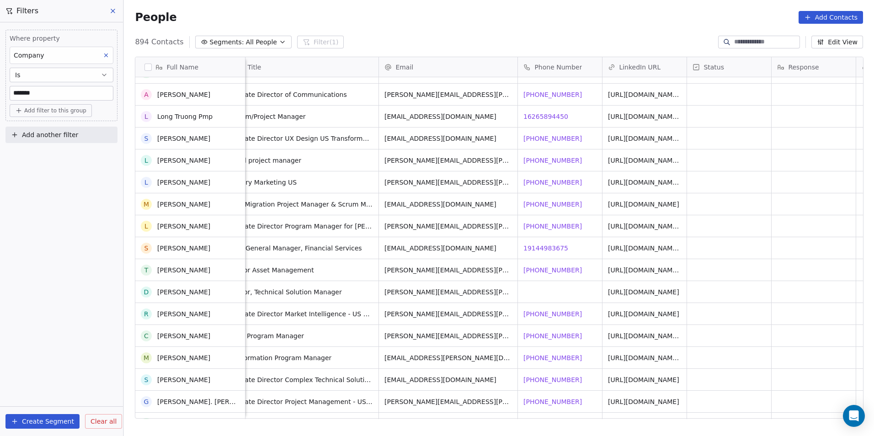
scroll to position [13776, 0]
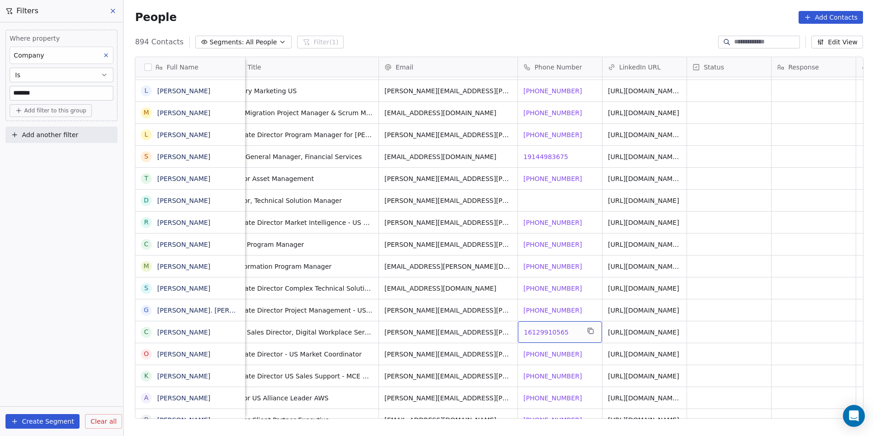
click at [544, 325] on div "16129910565 16129910565" at bounding box center [560, 331] width 84 height 21
click at [544, 335] on span "16129910565" at bounding box center [546, 332] width 45 height 9
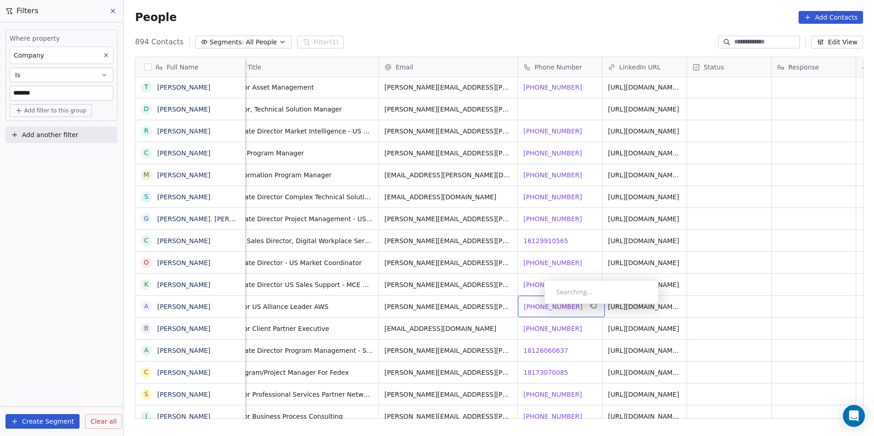
click at [537, 306] on span "+16787350732" at bounding box center [553, 306] width 59 height 9
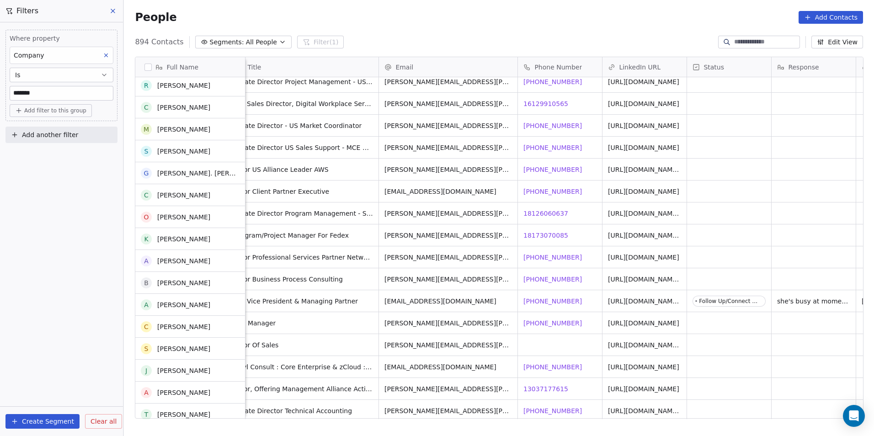
scroll to position [14005, 0]
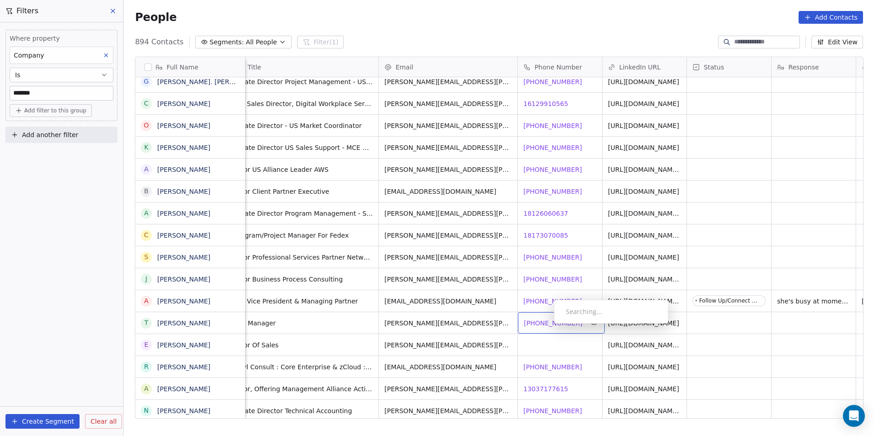
click at [547, 326] on span "+19144566760" at bounding box center [553, 323] width 59 height 9
click at [547, 323] on span "+19144566760" at bounding box center [553, 323] width 59 height 9
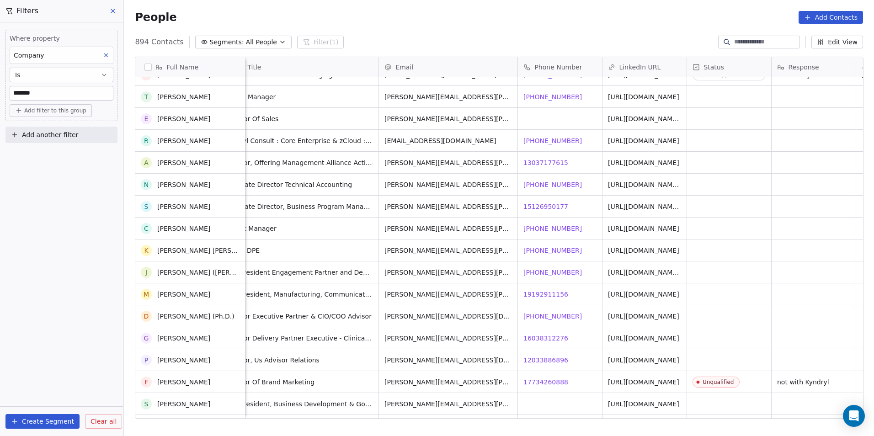
scroll to position [14234, 0]
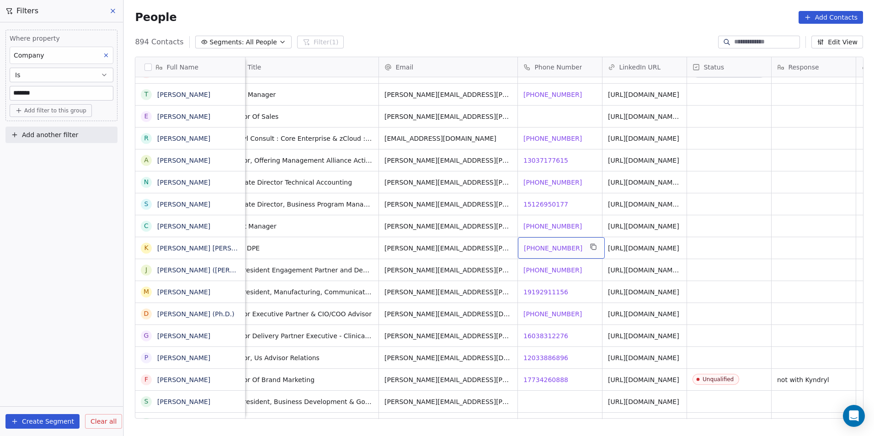
click at [542, 244] on span "+16177808600" at bounding box center [553, 248] width 59 height 9
click at [624, 254] on html "DS Technologies Inc Contacts People Marketing Workflows Campaigns Sales Pipelin…" at bounding box center [437, 218] width 874 height 436
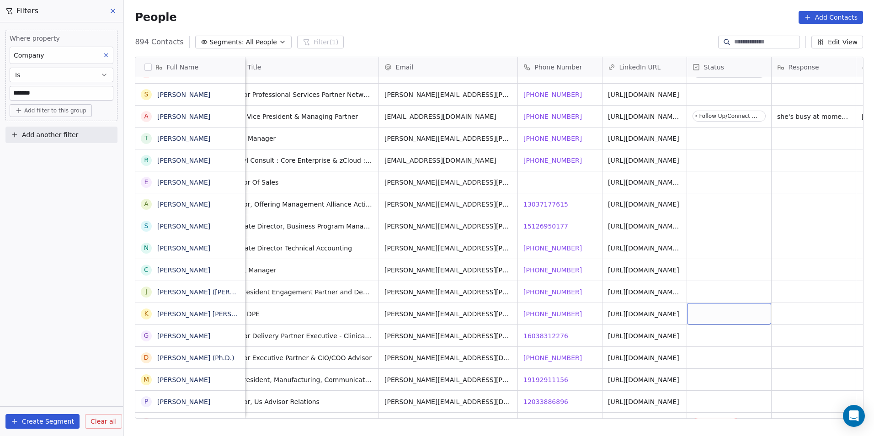
click at [702, 308] on div "grid" at bounding box center [729, 313] width 84 height 21
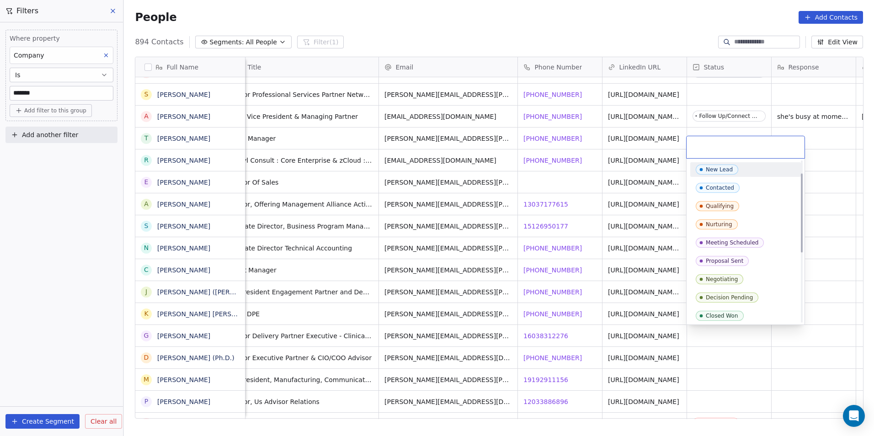
scroll to position [91, 0]
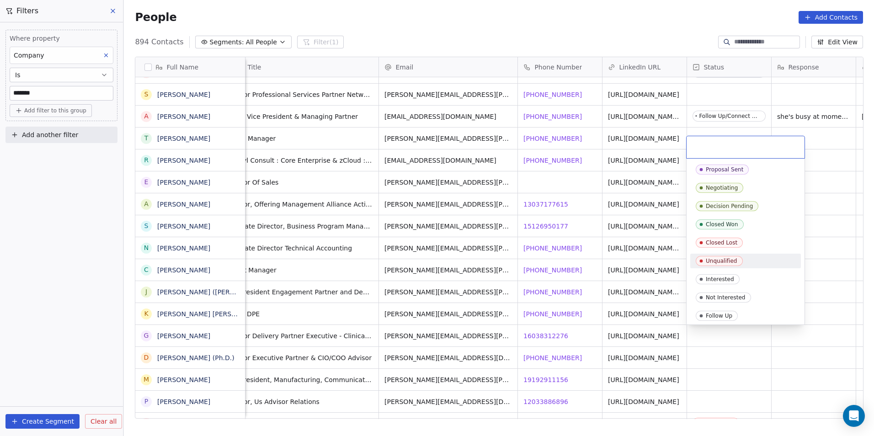
click at [714, 258] on div "Unqualified" at bounding box center [722, 261] width 32 height 6
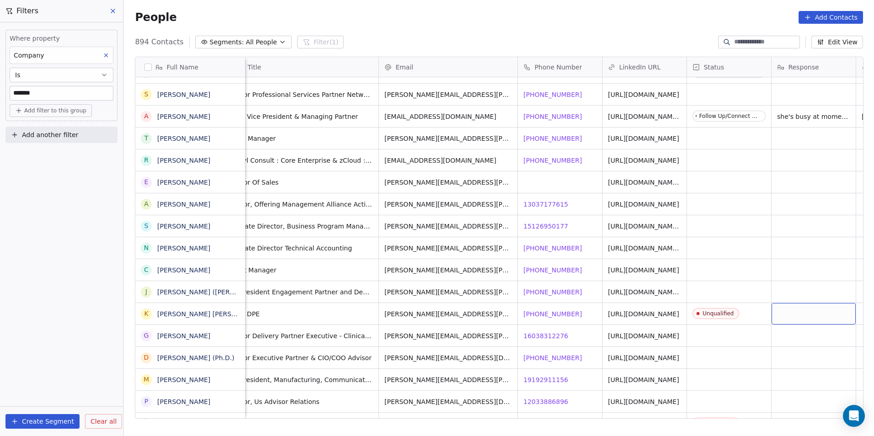
click at [783, 312] on div "grid" at bounding box center [814, 313] width 84 height 21
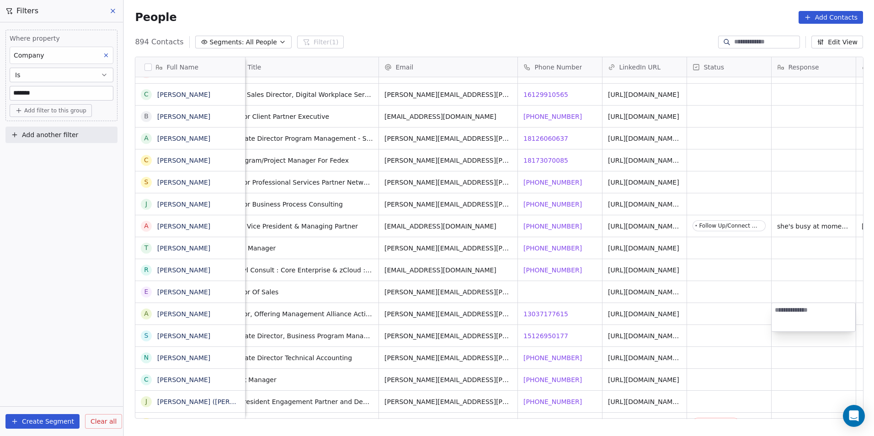
click at [694, 278] on html "DS Technologies Inc Contacts People Marketing Workflows Campaigns Sales Pipelin…" at bounding box center [437, 218] width 874 height 436
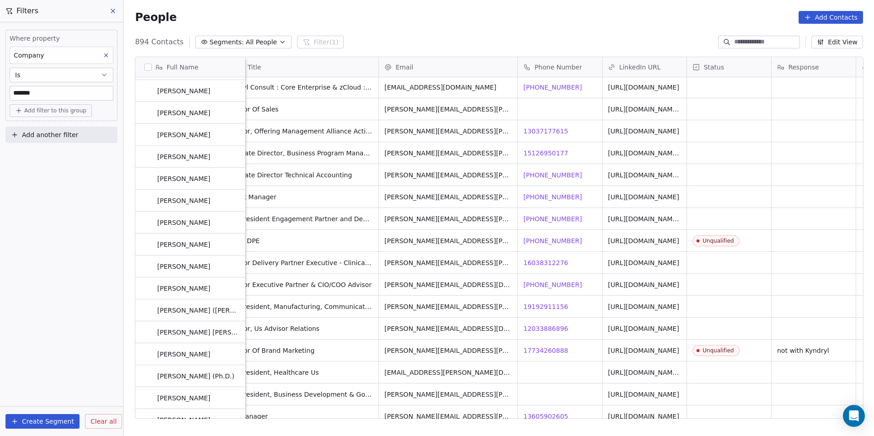
scroll to position [14416, 0]
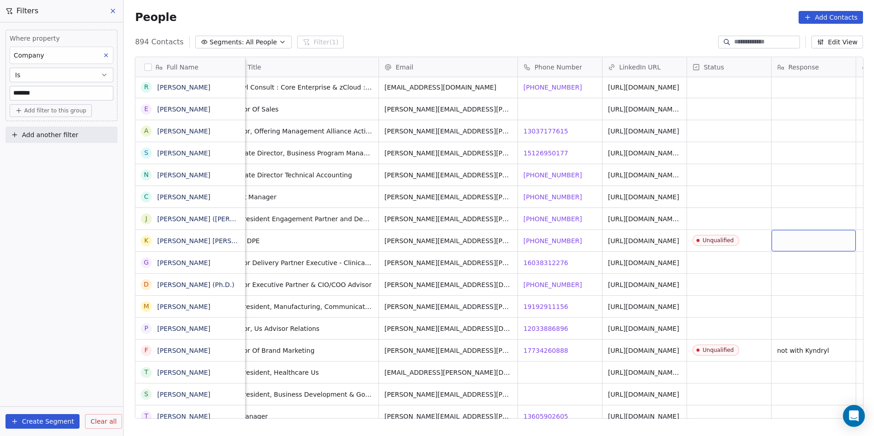
click at [809, 249] on div "grid" at bounding box center [814, 240] width 84 height 21
type textarea "**********"
click at [809, 249] on div "with Wellsforgo RN" at bounding box center [816, 240] width 89 height 21
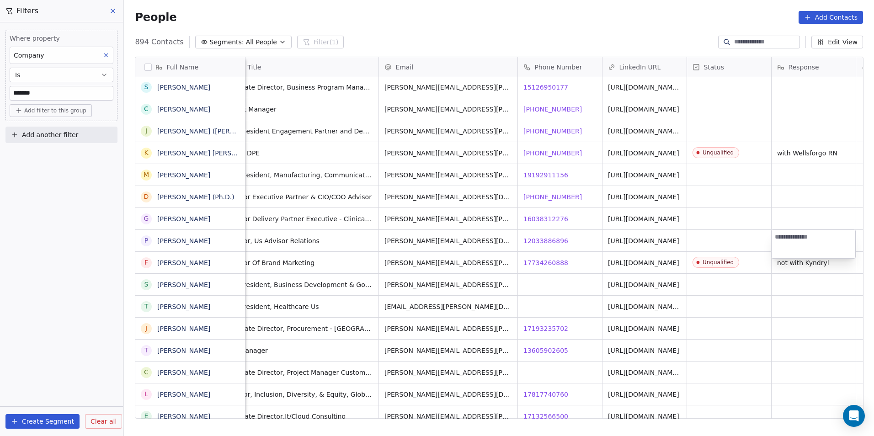
click at [671, 302] on html "DS Technologies Inc Contacts People Marketing Workflows Campaigns Sales Pipelin…" at bounding box center [437, 218] width 874 height 436
click at [778, 279] on html "DS Technologies Inc Contacts People Marketing Workflows Campaigns Sales Pipelin…" at bounding box center [437, 218] width 874 height 436
click at [813, 154] on span "with Wellsforgo RN" at bounding box center [808, 153] width 60 height 9
type textarea "**********"
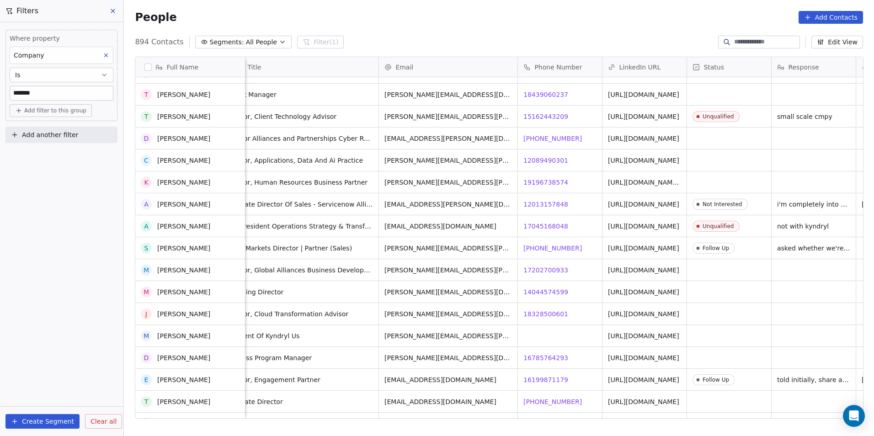
scroll to position [14691, 0]
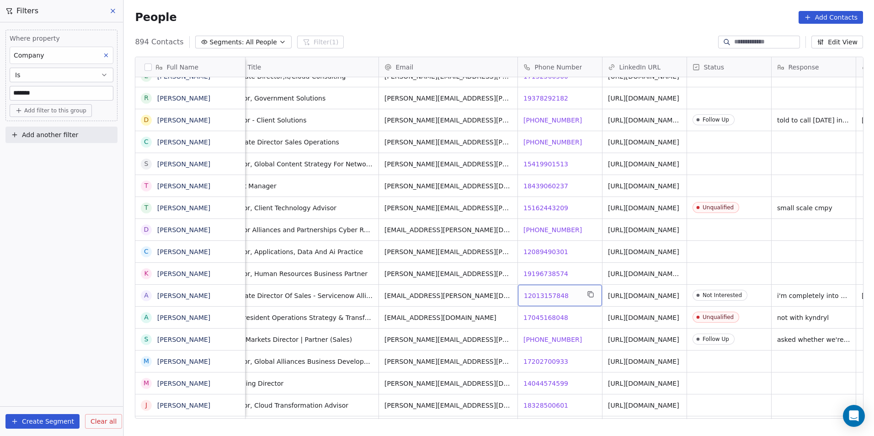
click at [549, 295] on span "12013157848" at bounding box center [546, 295] width 45 height 9
click at [819, 301] on html "DS Technologies Inc Contacts People Marketing Workflows Campaigns Sales Pipelin…" at bounding box center [437, 218] width 874 height 436
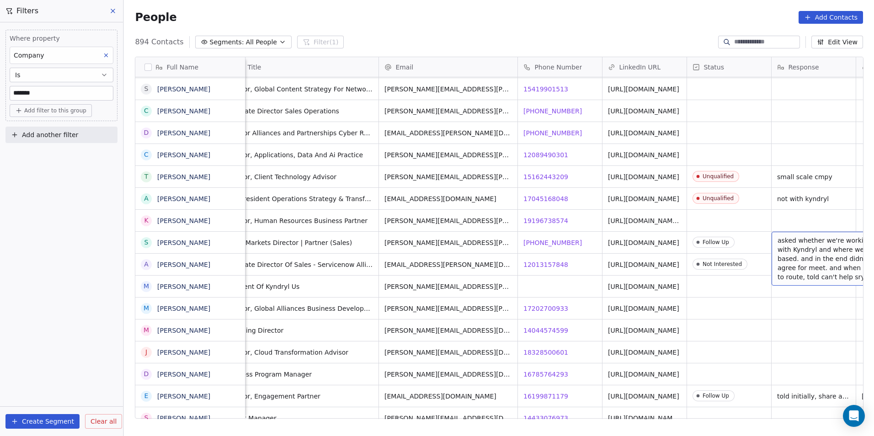
scroll to position [0, 111]
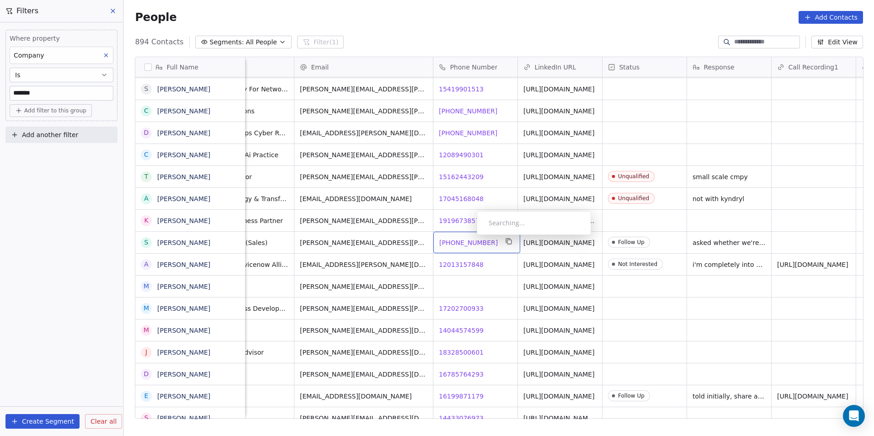
click at [469, 238] on span "[PHONE_NUMBER]" at bounding box center [468, 242] width 59 height 9
click at [410, 248] on html "DS Technologies Inc Contacts People Marketing Workflows Campaigns Sales Pipelin…" at bounding box center [437, 218] width 874 height 436
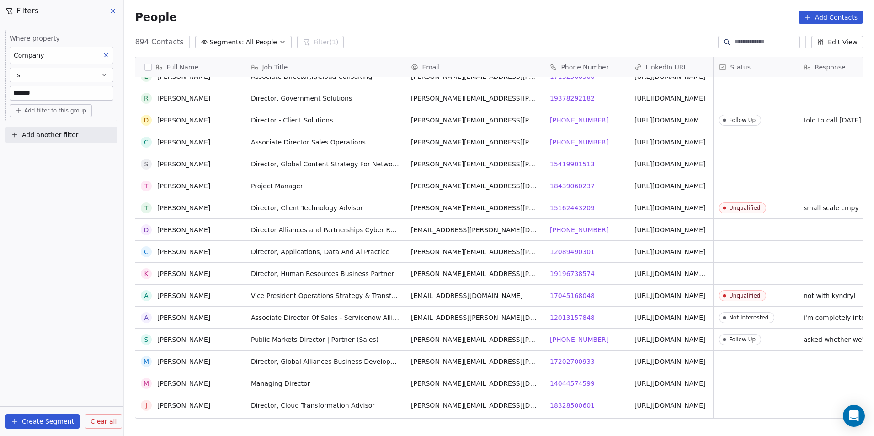
scroll to position [14828, 0]
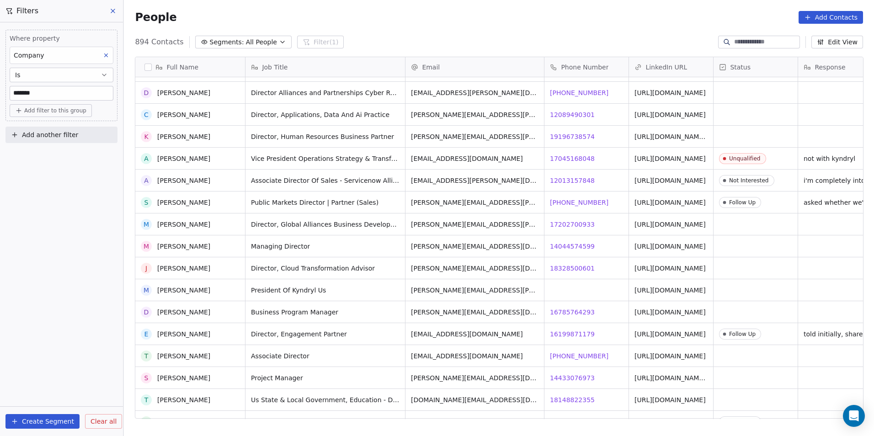
scroll to position [14874, 0]
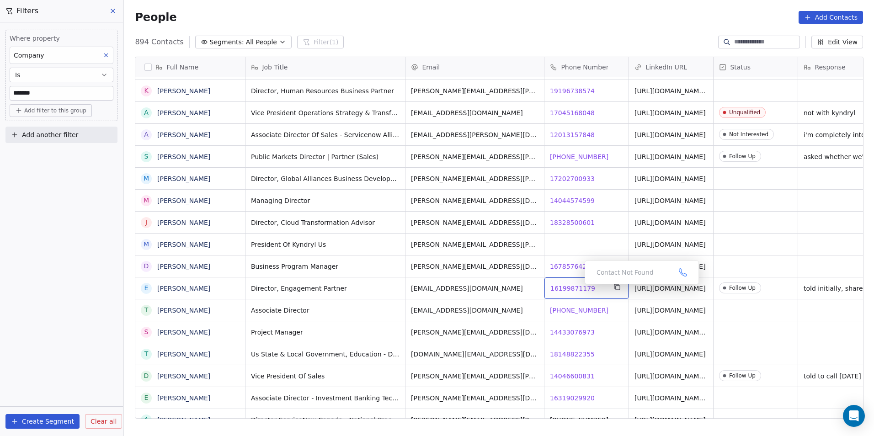
click at [576, 287] on span "16199871179" at bounding box center [572, 288] width 45 height 9
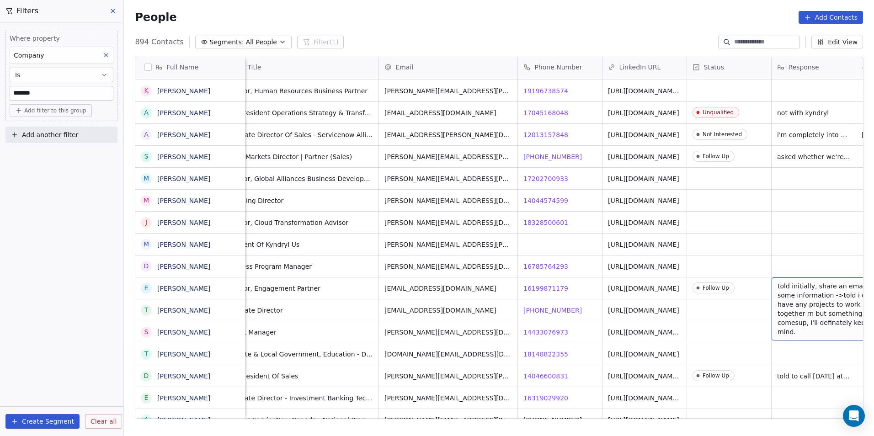
scroll to position [0, 111]
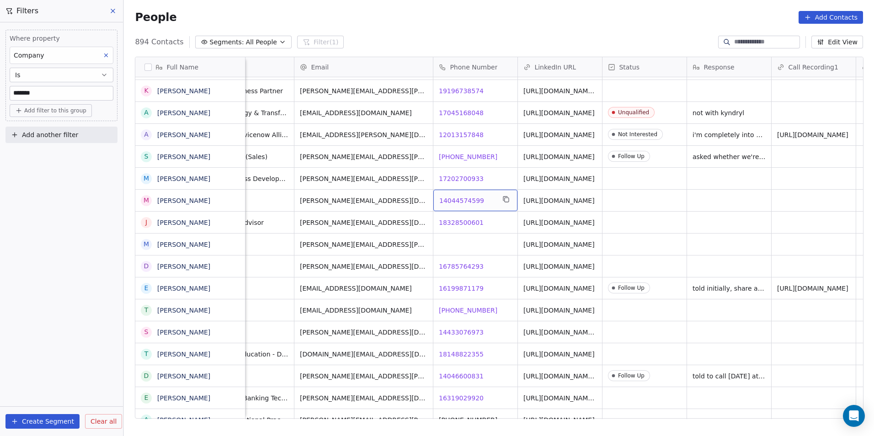
click at [461, 195] on div "14044574599 14044574599" at bounding box center [475, 200] width 84 height 21
drag, startPoint x: 483, startPoint y: 236, endPoint x: 488, endPoint y: 234, distance: 5.4
click at [488, 234] on html "DS Technologies Inc Contacts People Marketing Workflows Campaigns Sales Pipelin…" at bounding box center [437, 218] width 874 height 436
click at [474, 197] on span "14044574599" at bounding box center [461, 200] width 45 height 9
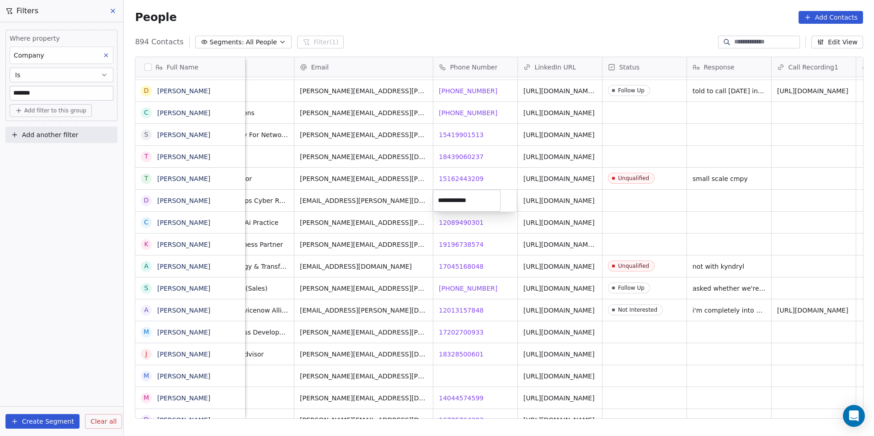
drag, startPoint x: 492, startPoint y: 228, endPoint x: 476, endPoint y: 232, distance: 17.0
click at [492, 228] on html "DS Technologies Inc Contacts People Marketing Workflows Campaigns Sales Pipelin…" at bounding box center [437, 218] width 874 height 436
click at [459, 223] on span "12089490301" at bounding box center [461, 222] width 45 height 9
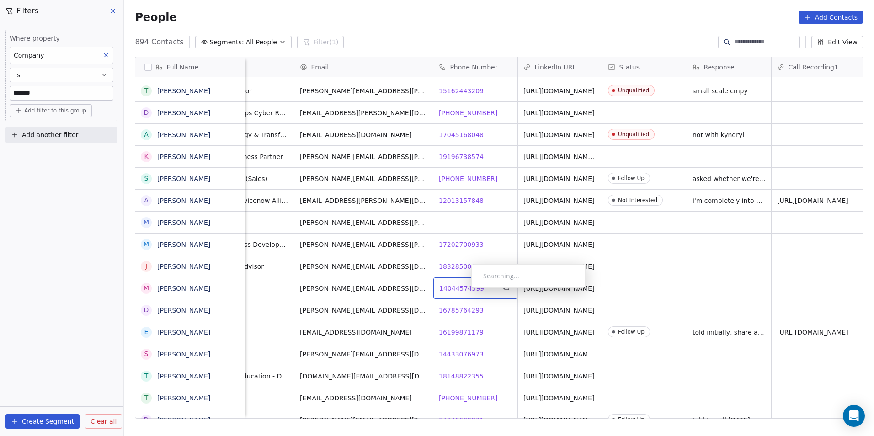
click at [465, 290] on span "14044574599" at bounding box center [461, 288] width 45 height 9
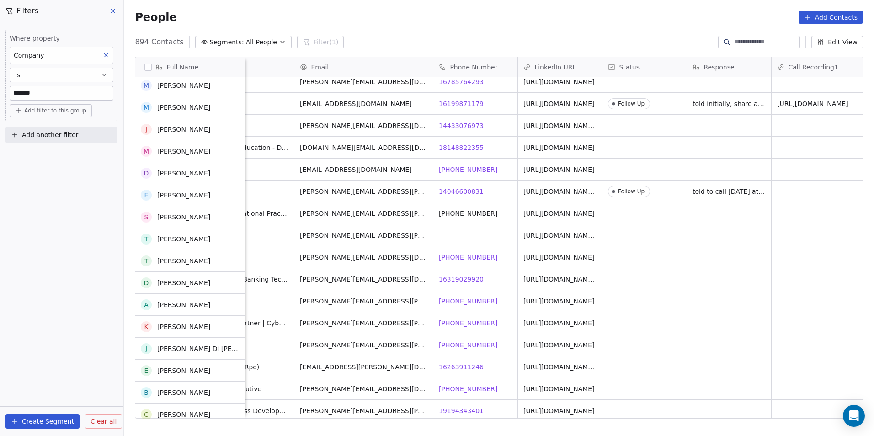
scroll to position [15102, 0]
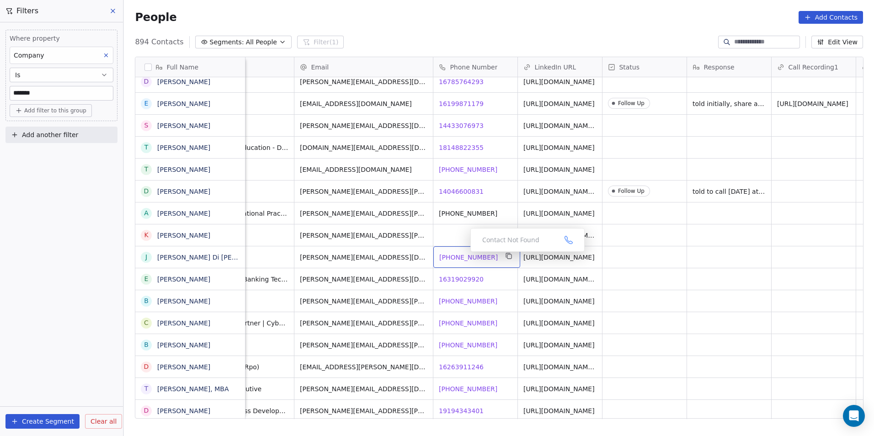
click at [463, 254] on span "+12024710441" at bounding box center [468, 257] width 59 height 9
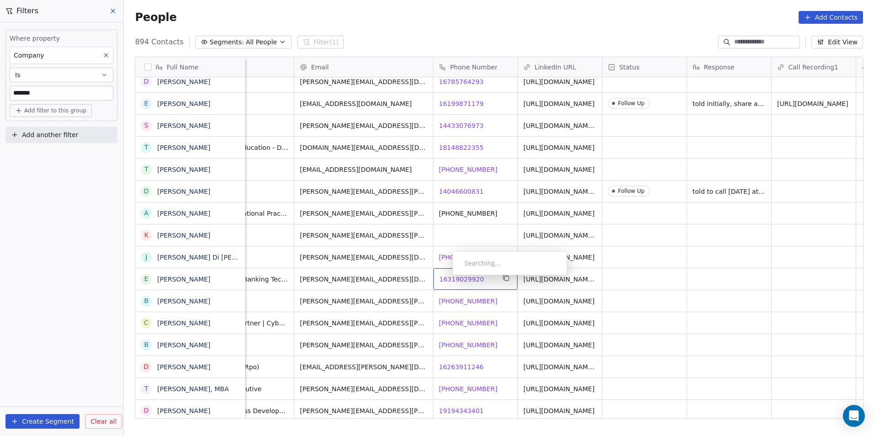
click at [445, 277] on span "16319029920" at bounding box center [461, 279] width 45 height 9
click at [482, 311] on html "DS Technologies Inc Contacts People Marketing Workflows Campaigns Sales Pipelin…" at bounding box center [437, 218] width 874 height 436
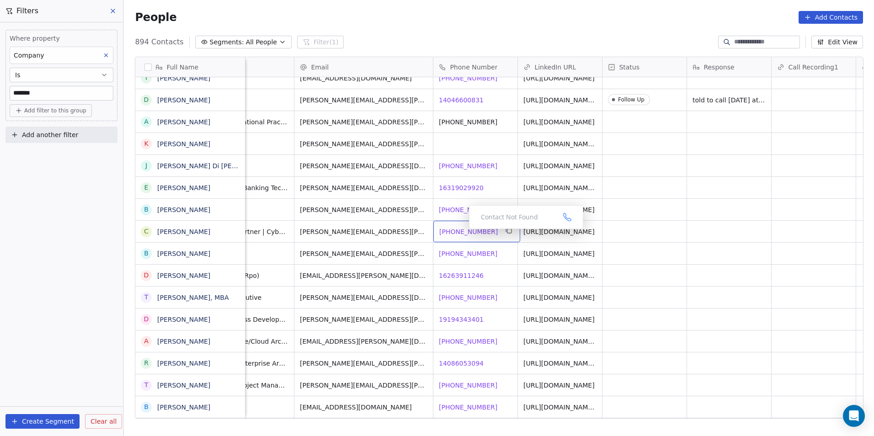
click at [462, 231] on span "+12813823346" at bounding box center [468, 231] width 59 height 9
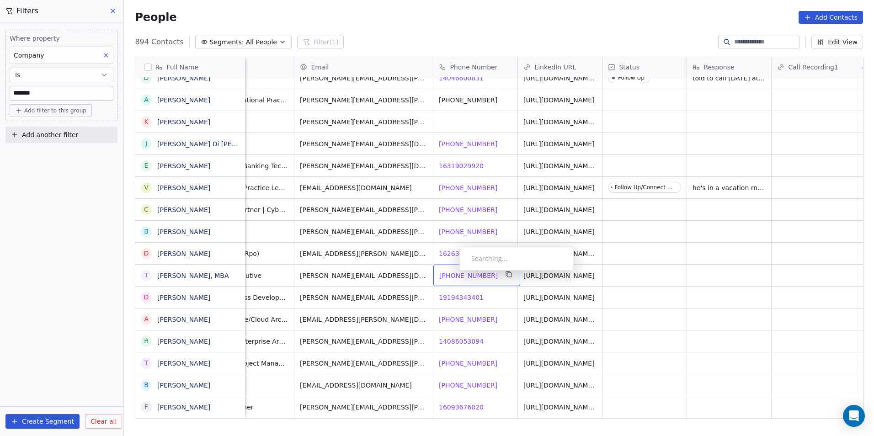
click at [452, 273] on span "+16078880952" at bounding box center [468, 275] width 59 height 9
click at [494, 297] on html "DS Technologies Inc Contacts People Marketing Workflows Campaigns Sales Pipelin…" at bounding box center [437, 218] width 874 height 436
click at [469, 295] on span "19194343401" at bounding box center [461, 297] width 45 height 9
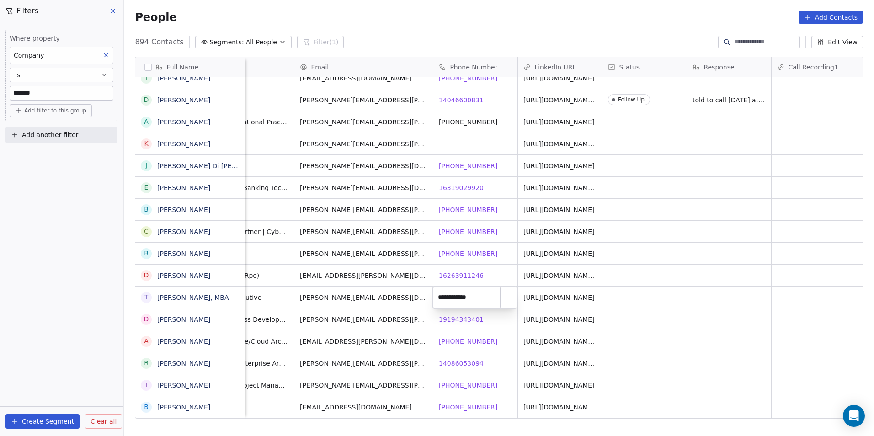
click at [461, 322] on html "DS Technologies Inc Contacts People Marketing Workflows Campaigns Sales Pipelin…" at bounding box center [437, 218] width 874 height 436
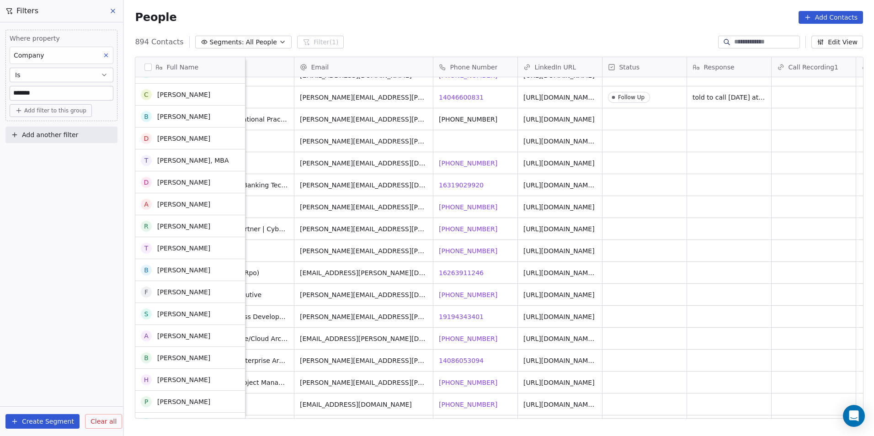
scroll to position [15331, 0]
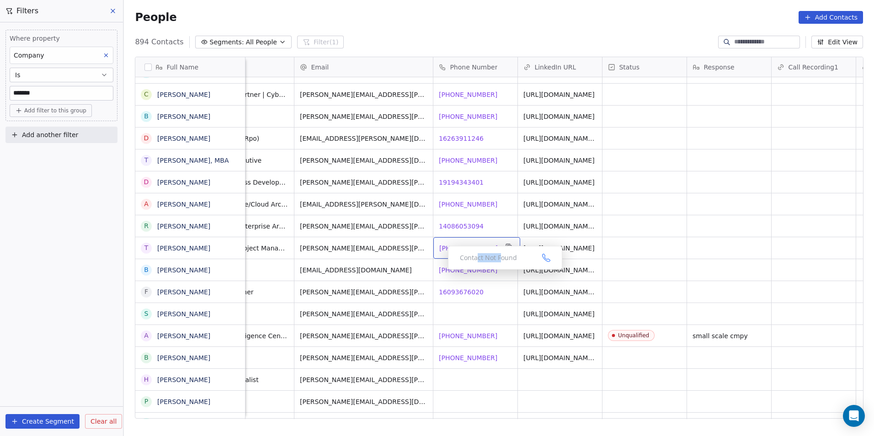
click at [463, 250] on div "Contact Not Found" at bounding box center [505, 258] width 114 height 24
click at [446, 247] on span "+15634512136" at bounding box center [468, 248] width 59 height 9
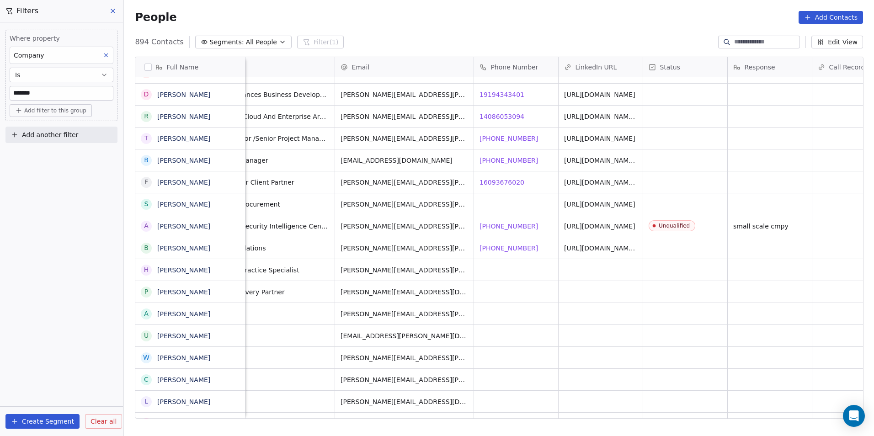
scroll to position [0, 0]
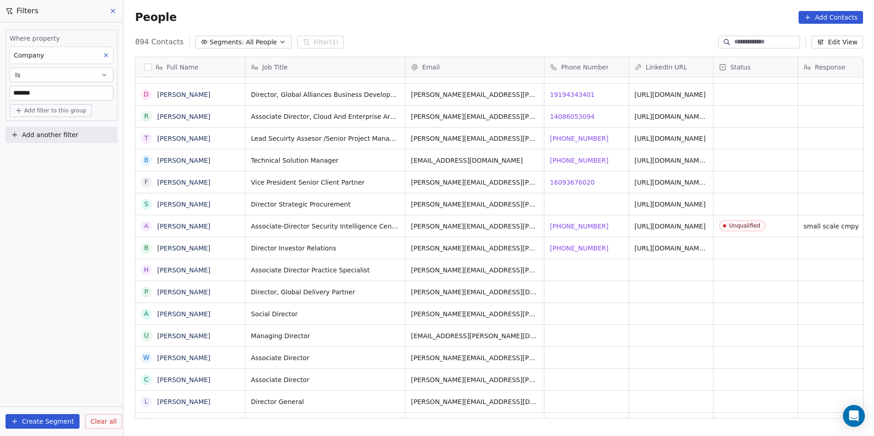
drag, startPoint x: 520, startPoint y: 414, endPoint x: 468, endPoint y: 415, distance: 52.6
click at [468, 415] on html "DS Technologies Inc Contacts People Marketing Workflows Campaigns Sales Pipelin…" at bounding box center [437, 218] width 874 height 436
click at [759, 136] on div "grid" at bounding box center [756, 138] width 84 height 21
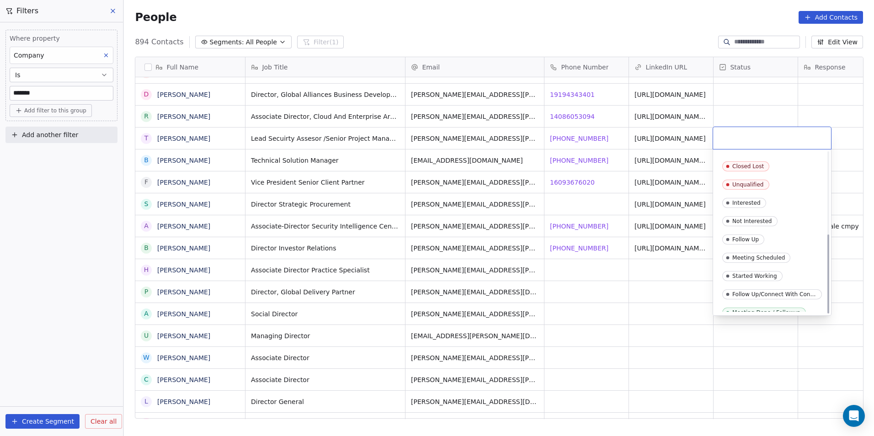
scroll to position [167, 0]
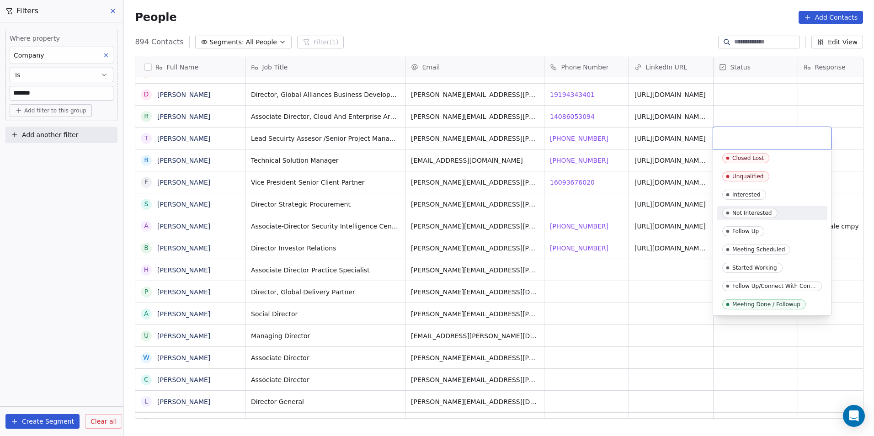
click at [747, 211] on div "Not Interested" at bounding box center [752, 213] width 40 height 6
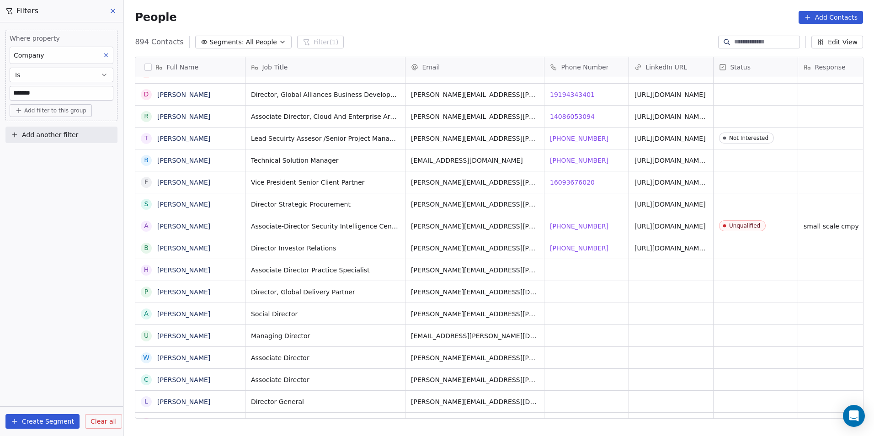
scroll to position [0, 27]
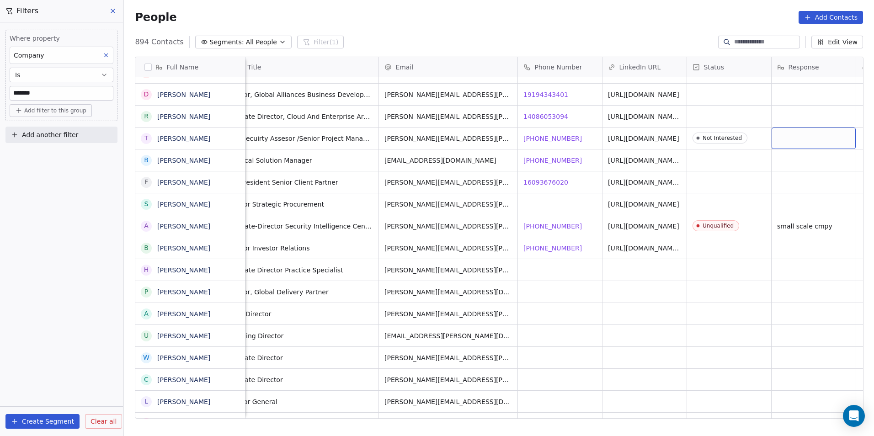
click at [817, 141] on div "grid" at bounding box center [814, 138] width 84 height 21
type textarea "*"
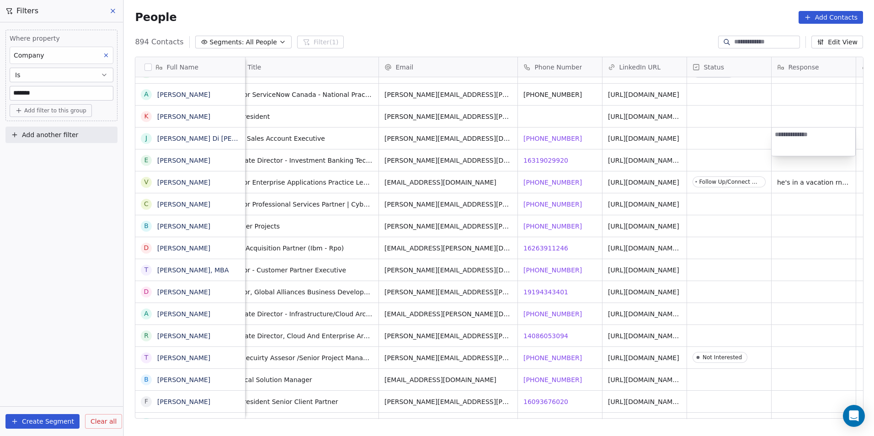
click at [753, 361] on html "DS Technologies Inc Contacts People Marketing Workflows Campaigns Sales Pipelin…" at bounding box center [437, 218] width 874 height 436
click at [740, 362] on span "Not Interested" at bounding box center [720, 357] width 55 height 11
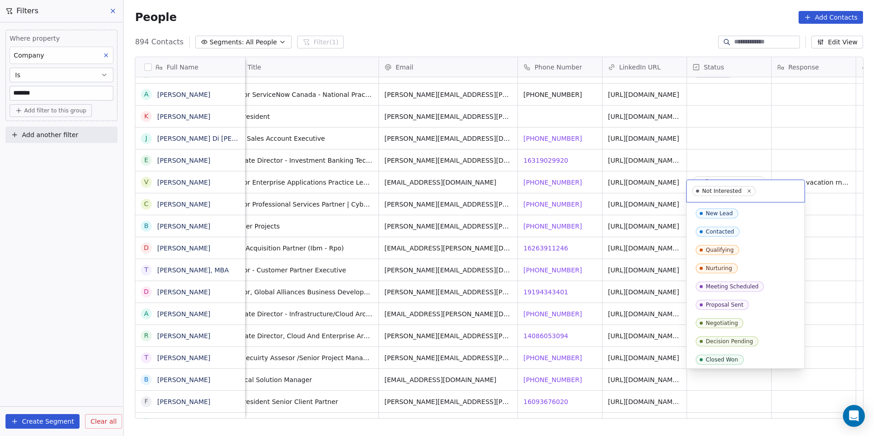
scroll to position [75, 0]
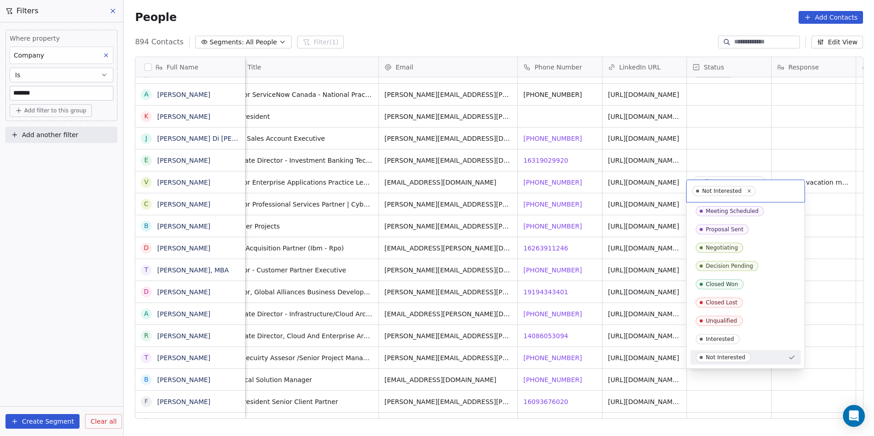
click at [792, 354] on icon "Suggestions" at bounding box center [791, 357] width 7 height 7
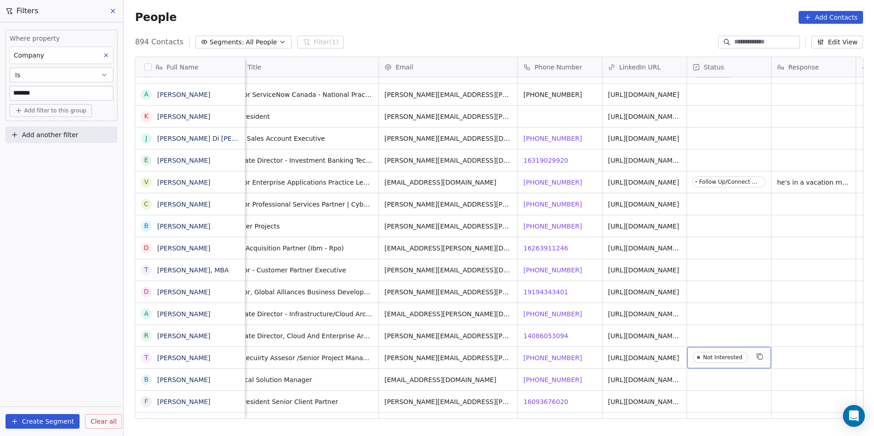
click at [746, 357] on span "Not Interested" at bounding box center [721, 357] width 56 height 11
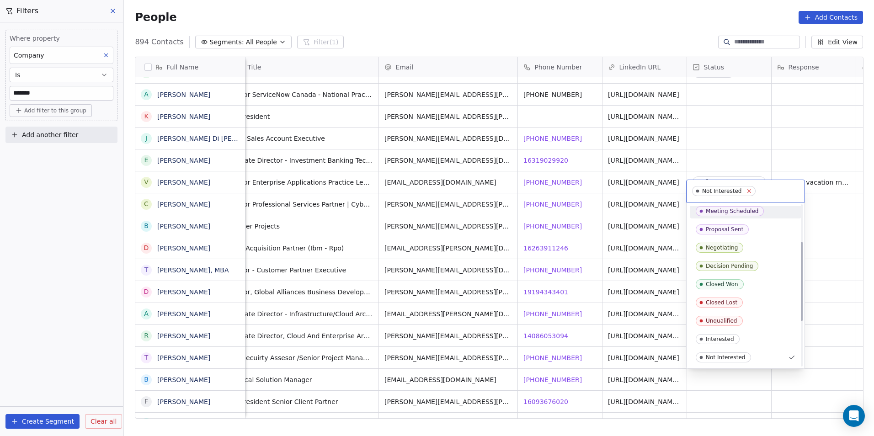
click at [748, 191] on icon at bounding box center [749, 191] width 6 height 6
click at [837, 361] on html "DS Technologies Inc Contacts People Marketing Workflows Campaigns Sales Pipelin…" at bounding box center [437, 218] width 874 height 436
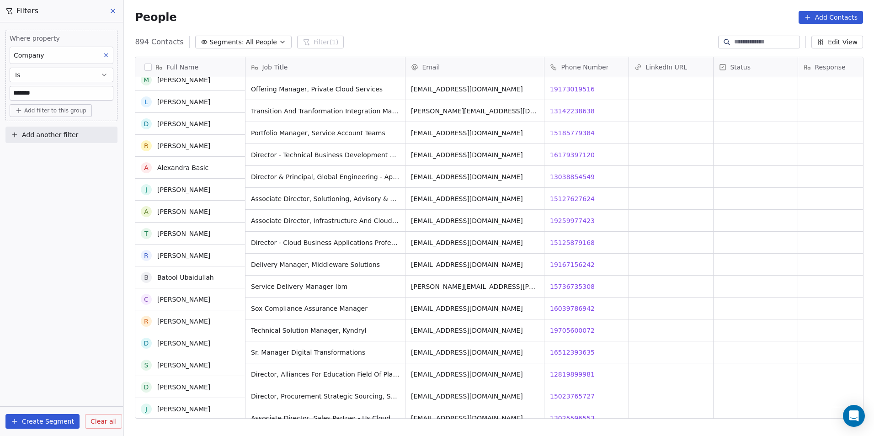
scroll to position [16565, 0]
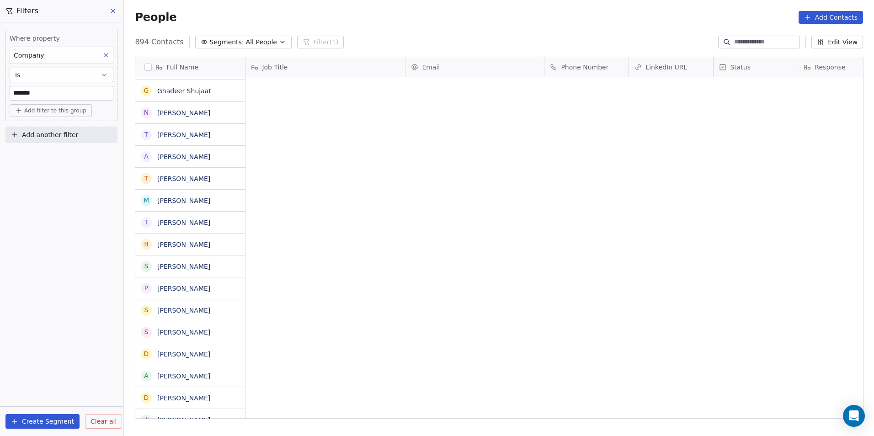
scroll to position [377, 744]
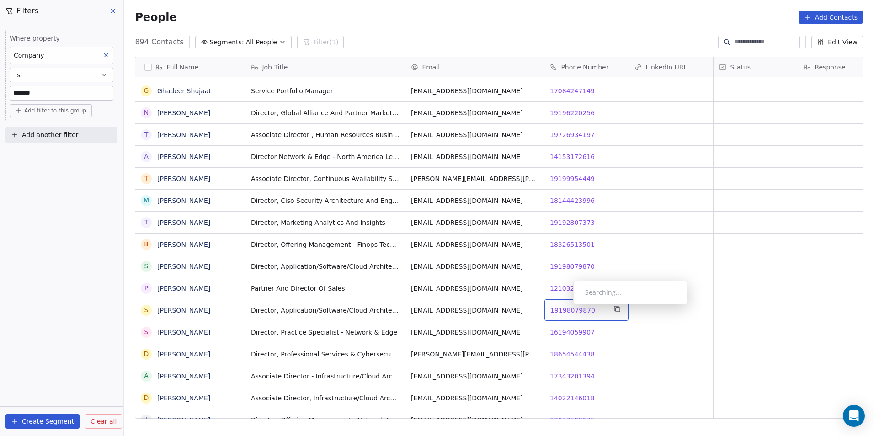
click at [566, 307] on span "19198079870" at bounding box center [572, 310] width 45 height 9
click at [567, 266] on html "DS Technologies Inc Contacts People Marketing Workflows Campaigns Sales Pipelin…" at bounding box center [437, 218] width 874 height 436
click at [567, 266] on span "19198079870" at bounding box center [572, 266] width 45 height 9
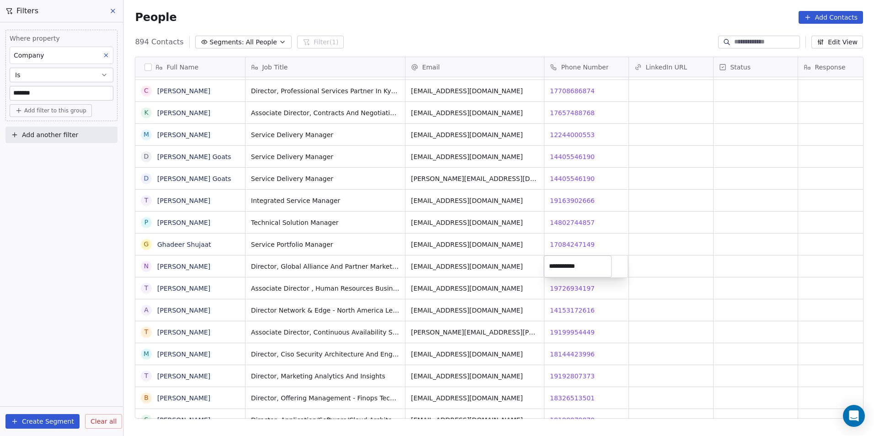
click at [360, 309] on html "DS Technologies Inc Contacts People Marketing Workflows Campaigns Sales Pipelin…" at bounding box center [437, 218] width 874 height 436
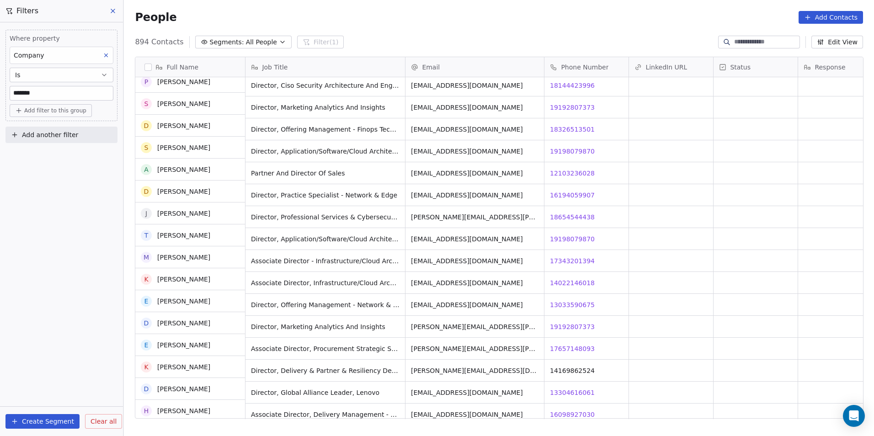
scroll to position [17205, 0]
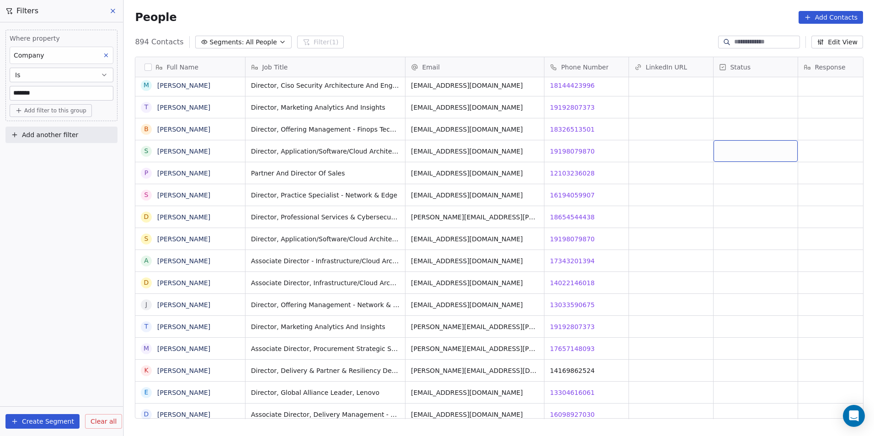
click at [724, 148] on div "grid" at bounding box center [756, 150] width 84 height 21
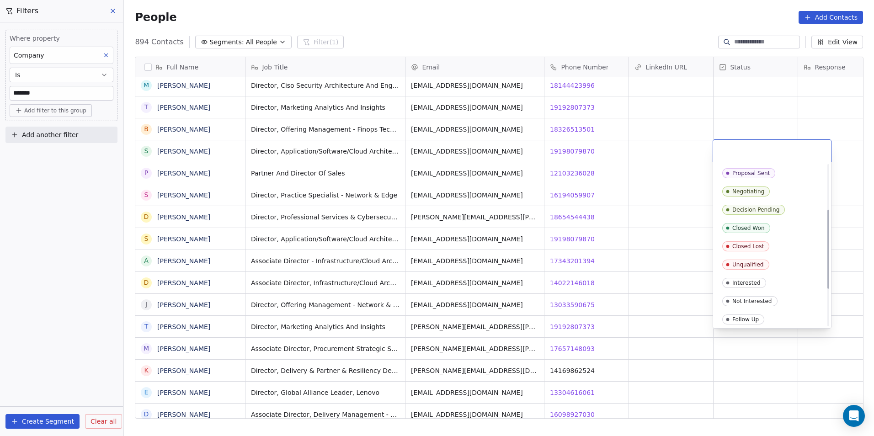
scroll to position [137, 0]
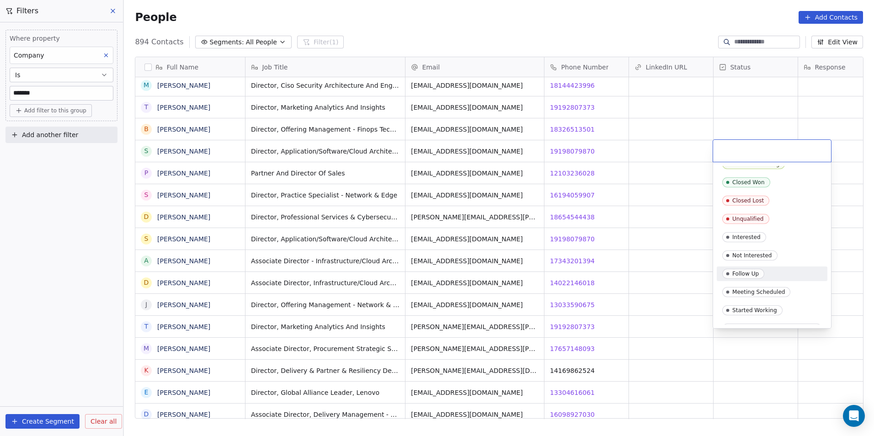
click at [747, 269] on span "Follow Up" at bounding box center [743, 274] width 42 height 10
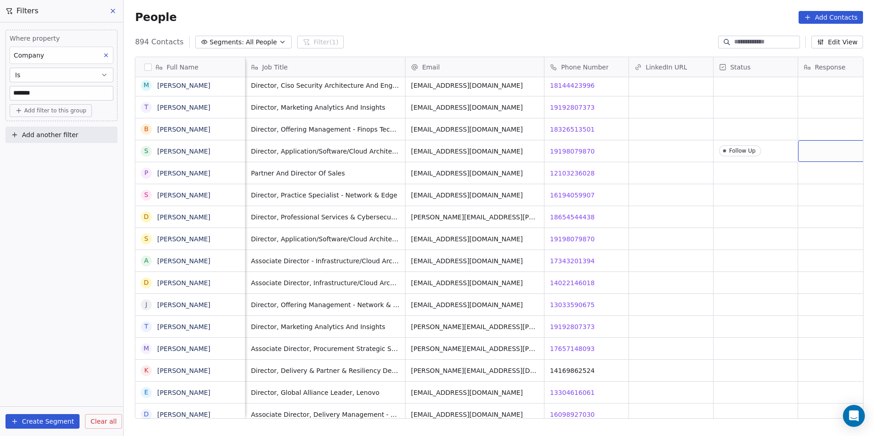
scroll to position [0, 27]
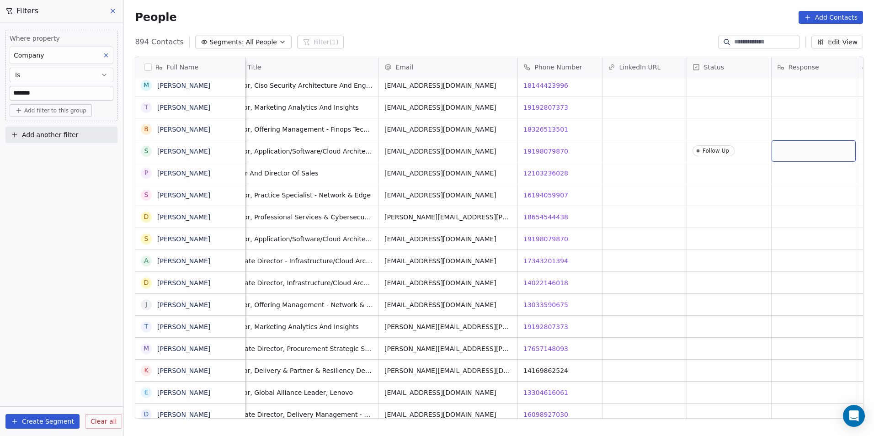
click at [818, 150] on div "grid" at bounding box center [814, 150] width 84 height 21
type textarea "**********"
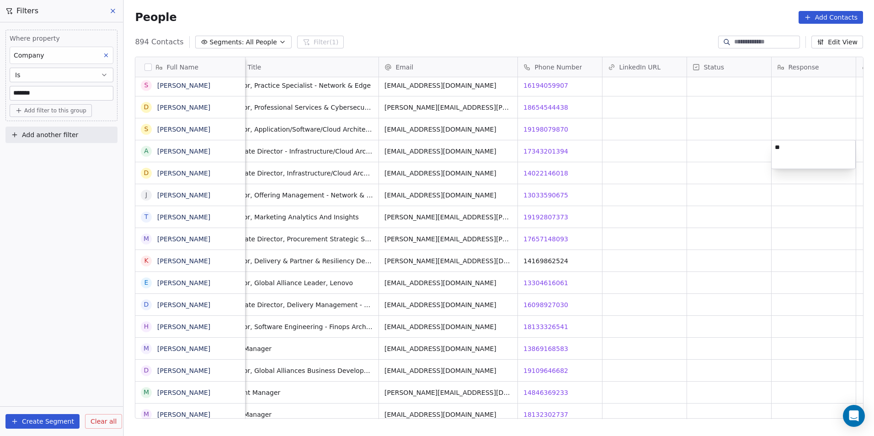
type textarea "*"
click at [655, 181] on html "DS Technologies Inc Contacts People Marketing Workflows Campaigns Sales Pipelin…" at bounding box center [437, 218] width 874 height 436
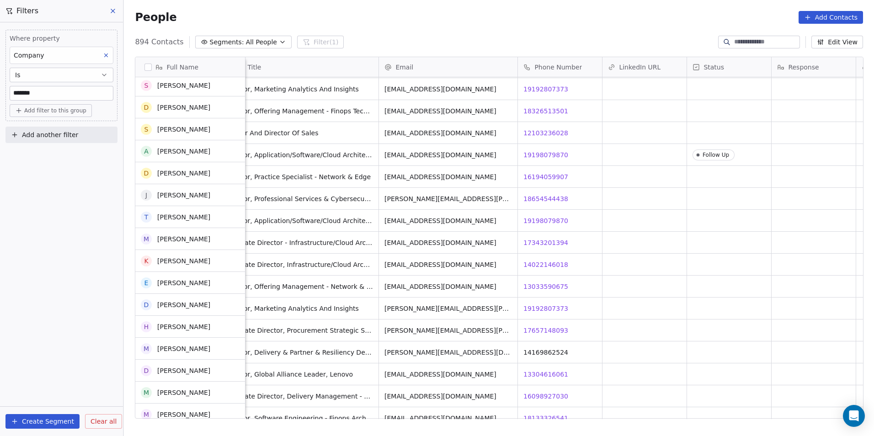
scroll to position [17113, 0]
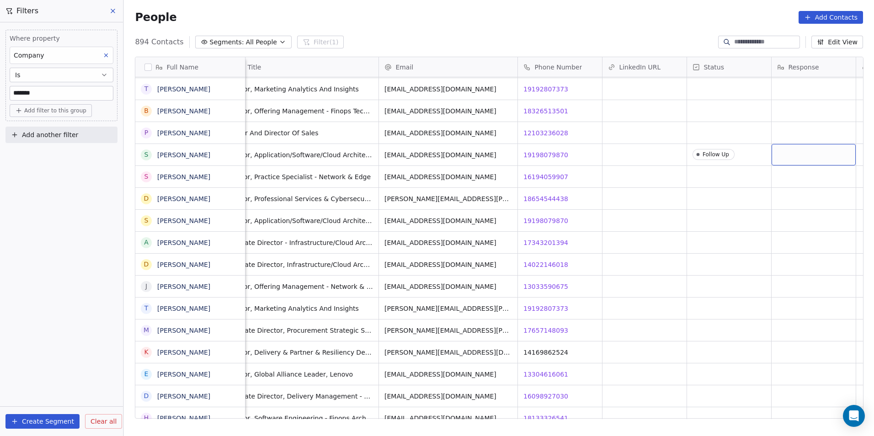
click at [808, 161] on div "grid" at bounding box center [814, 154] width 84 height 21
type textarea "**********"
click at [212, 152] on html "DS Technologies Inc Contacts People Marketing Workflows Campaigns Sales Pipelin…" at bounding box center [437, 218] width 874 height 436
click at [234, 155] on icon "grid" at bounding box center [233, 153] width 7 height 7
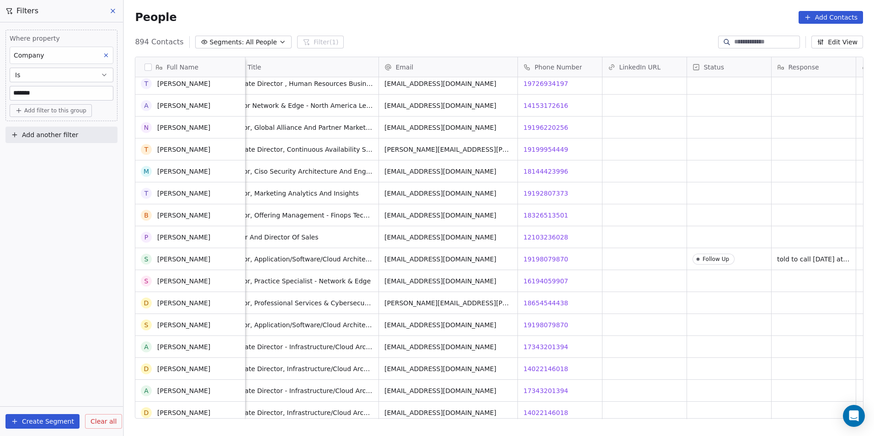
scroll to position [17205, 0]
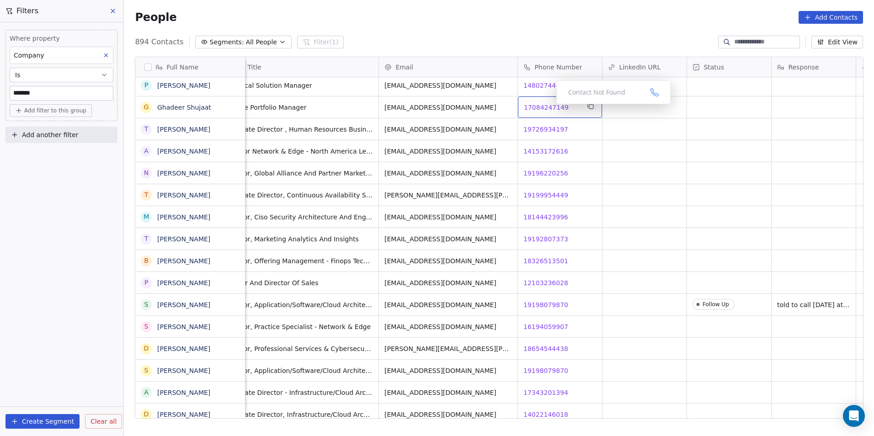
click at [549, 107] on span "17084247149" at bounding box center [546, 107] width 45 height 9
